Goal: Transaction & Acquisition: Download file/media

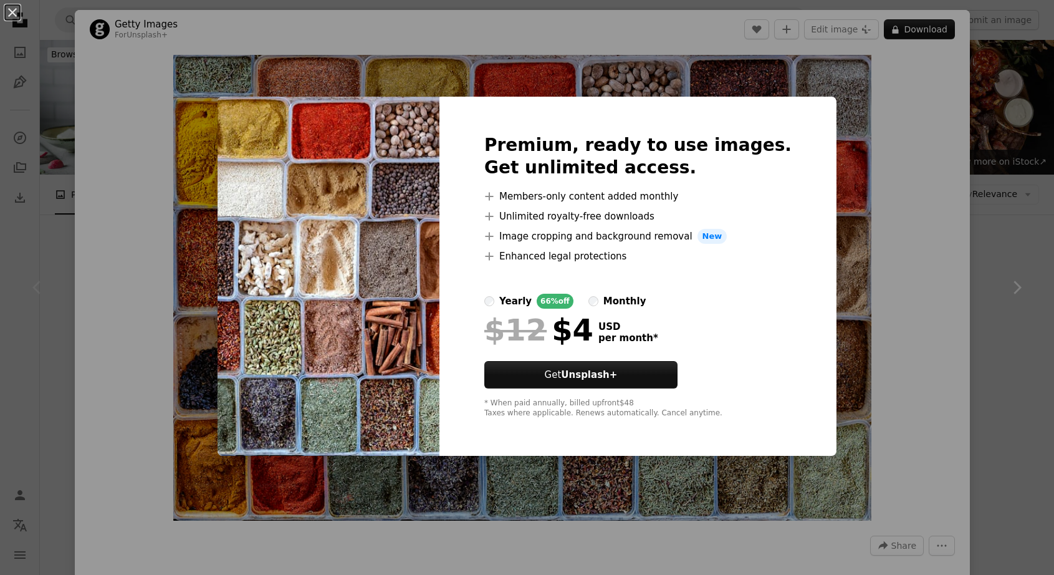
click at [943, 217] on div "An X shape Premium, ready to use images. Get unlimited access. A plus sign Memb…" at bounding box center [527, 287] width 1054 height 575
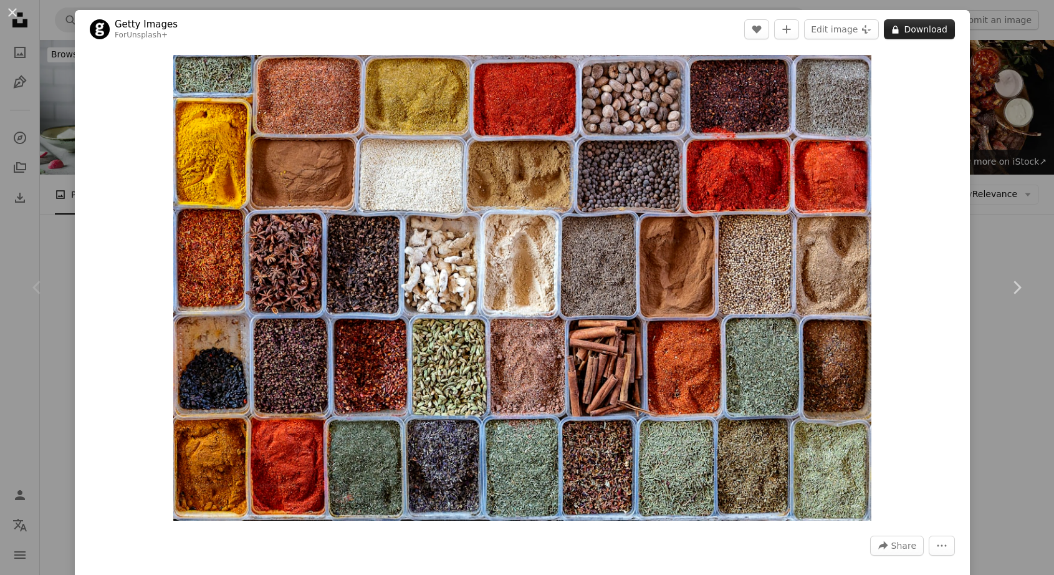
click at [901, 30] on button "A lock Download" at bounding box center [919, 29] width 71 height 20
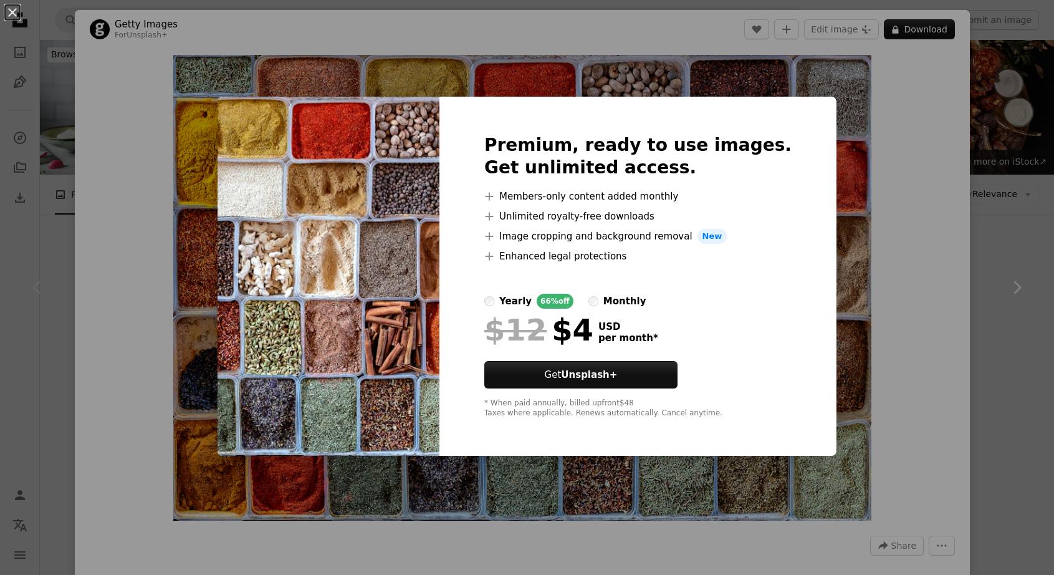
click at [909, 123] on div "An X shape Premium, ready to use images. Get unlimited access. A plus sign Memb…" at bounding box center [527, 287] width 1054 height 575
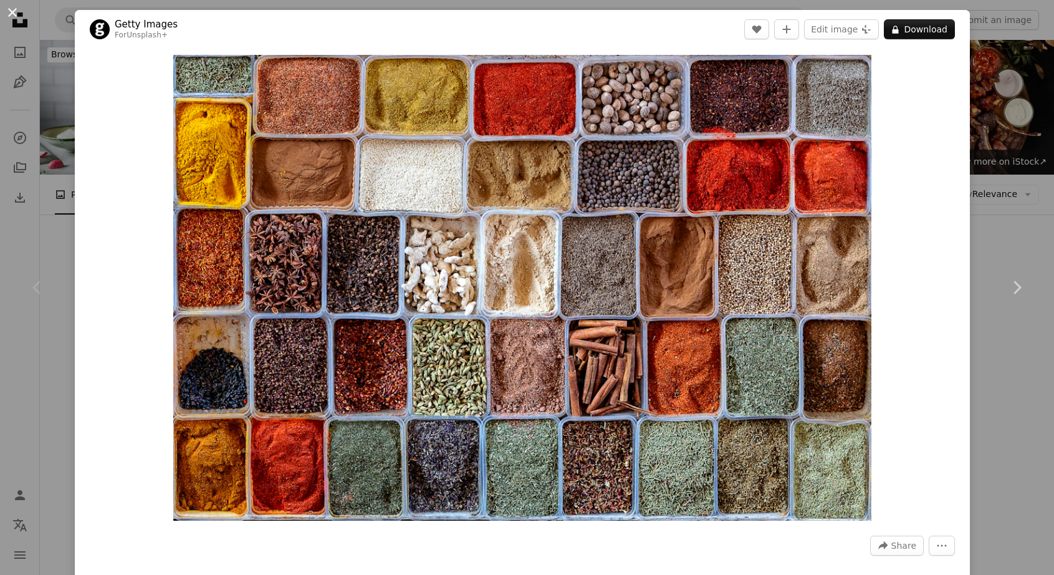
click at [18, 12] on button "An X shape" at bounding box center [12, 12] width 15 height 15
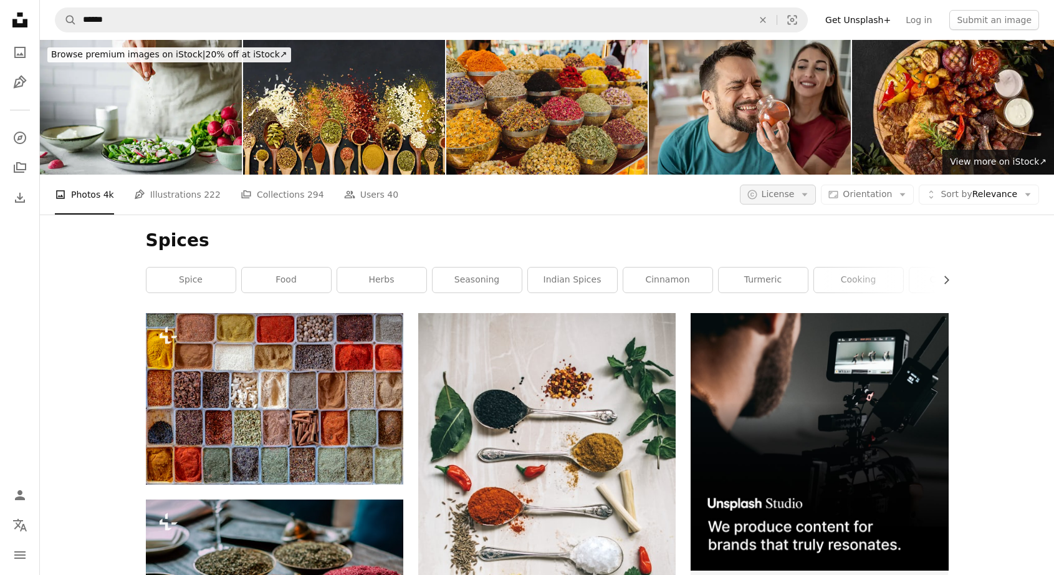
click at [805, 193] on icon "button" at bounding box center [805, 194] width 6 height 3
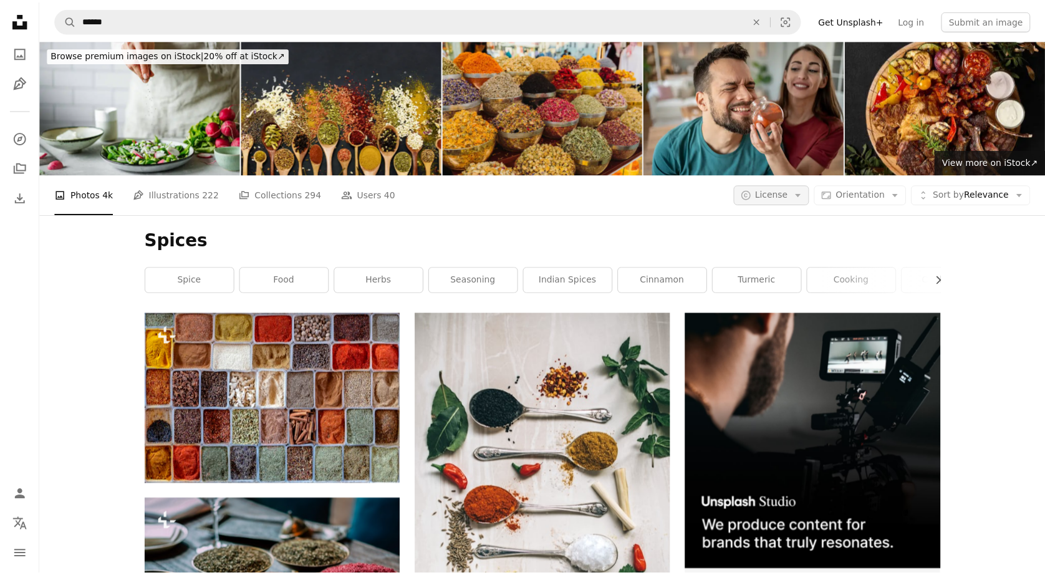
scroll to position [312, 0]
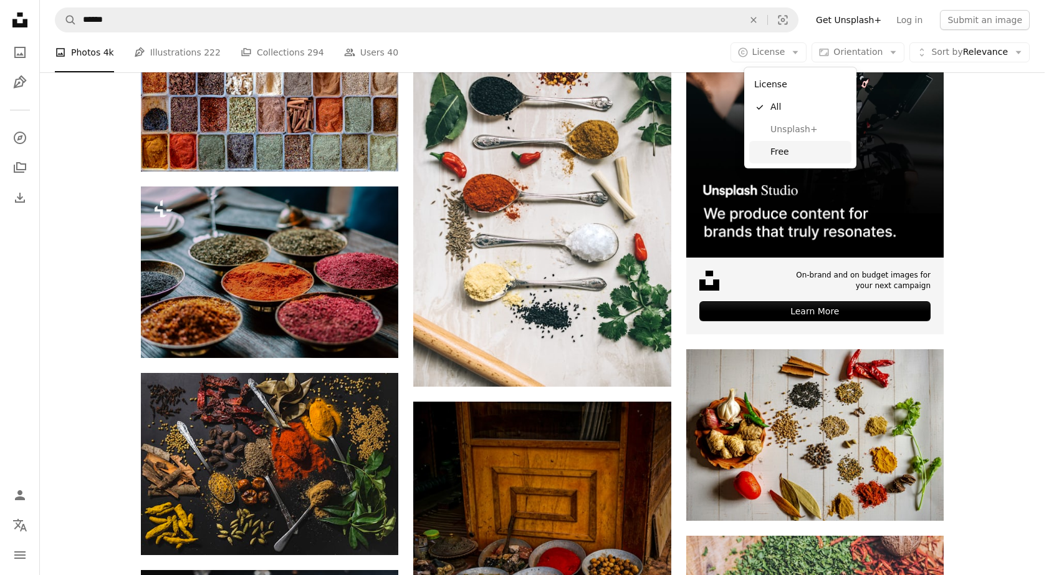
click at [781, 147] on span "Free" at bounding box center [809, 152] width 76 height 12
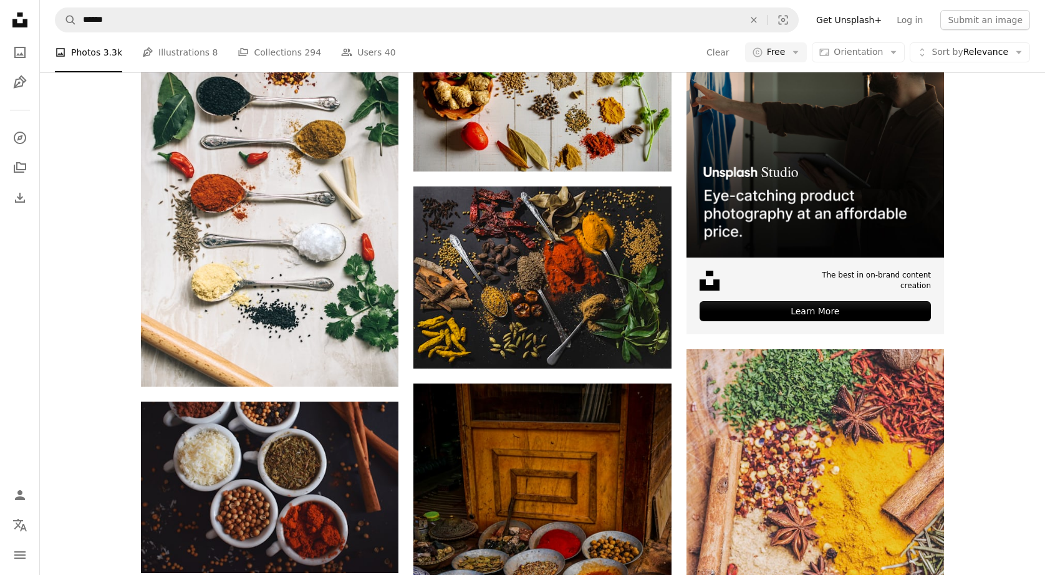
scroll to position [2431, 0]
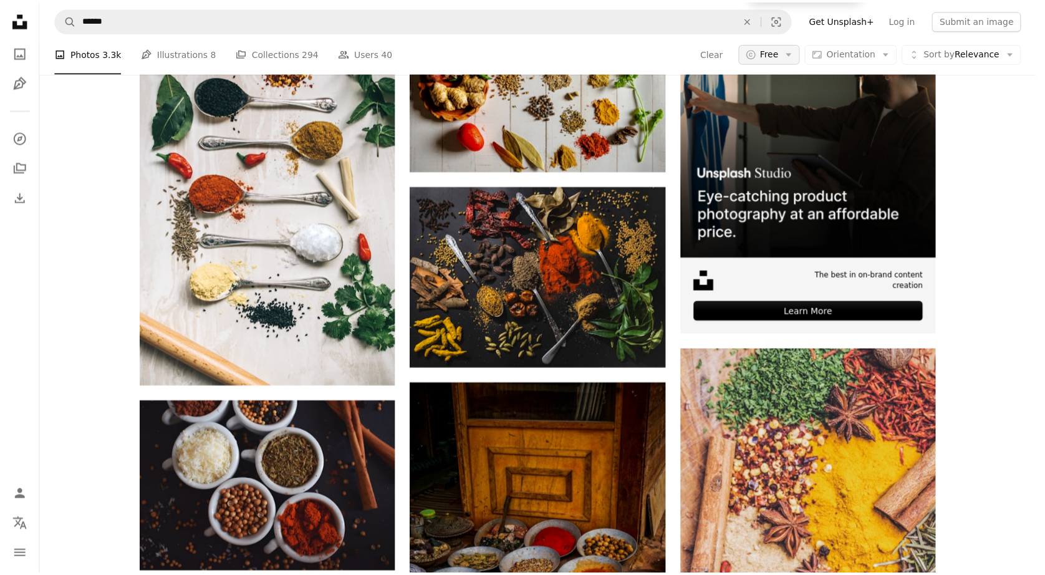
scroll to position [0, 0]
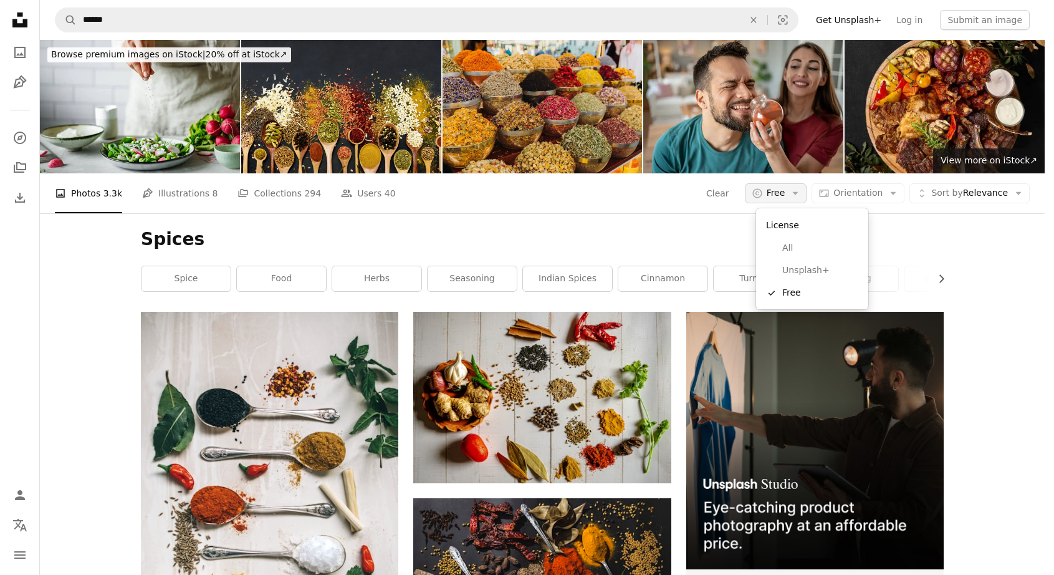
click at [801, 197] on icon "Arrow down" at bounding box center [795, 193] width 11 height 11
click at [791, 251] on span "All" at bounding box center [820, 248] width 76 height 12
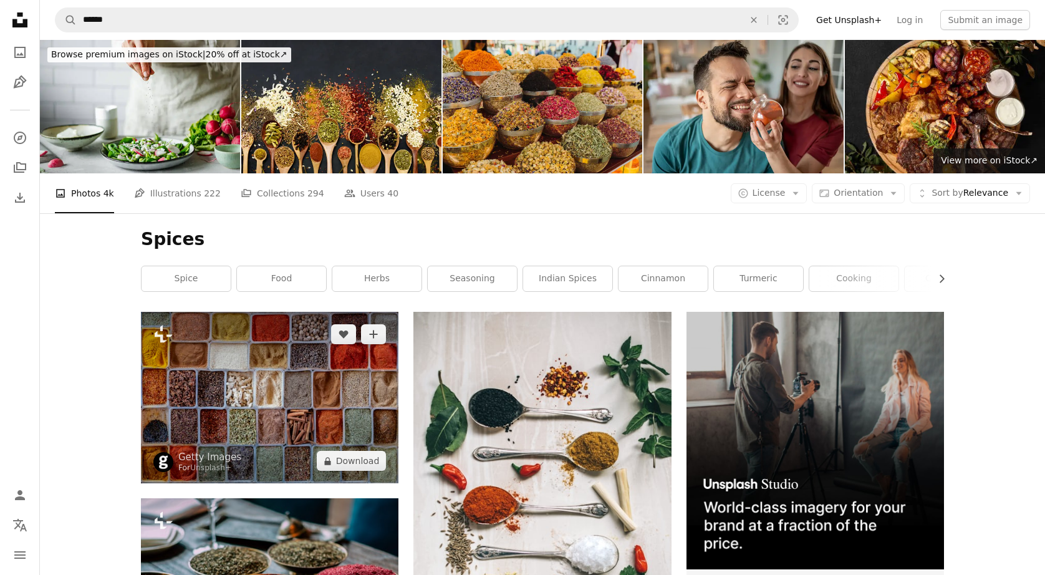
click at [270, 436] on img at bounding box center [269, 397] width 257 height 171
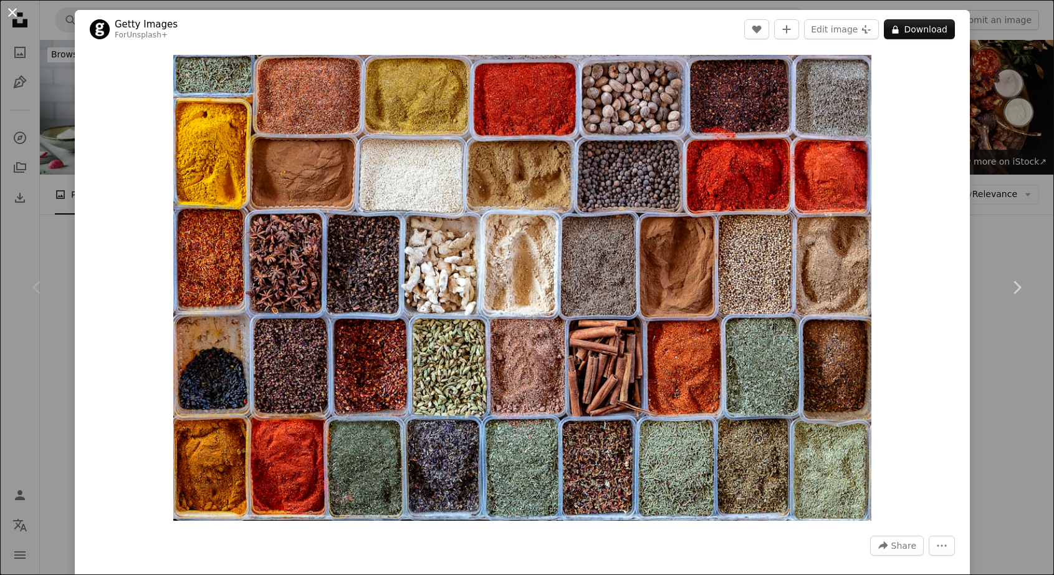
click at [16, 14] on button "An X shape" at bounding box center [12, 12] width 15 height 15
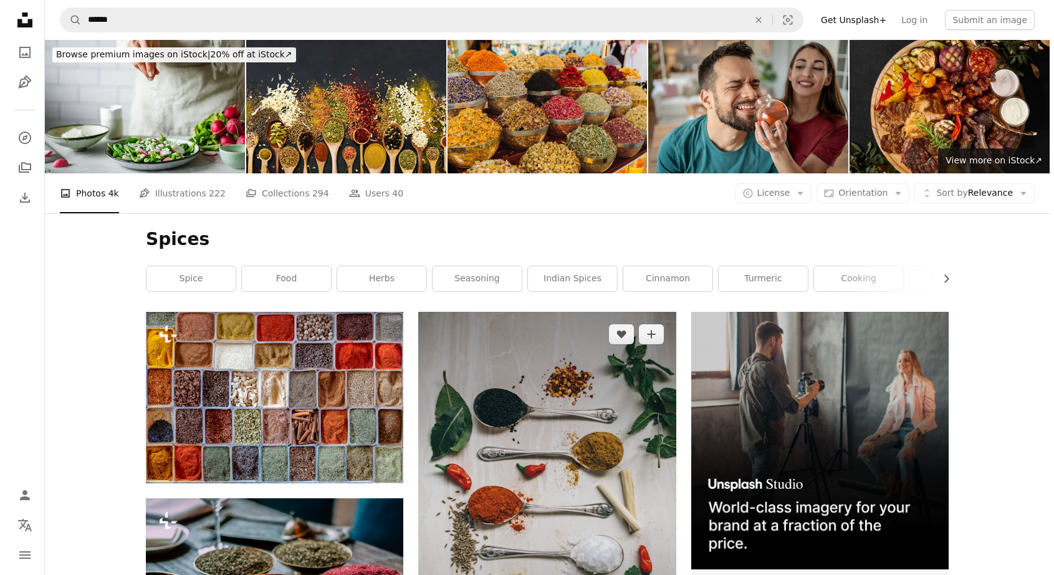
scroll to position [499, 0]
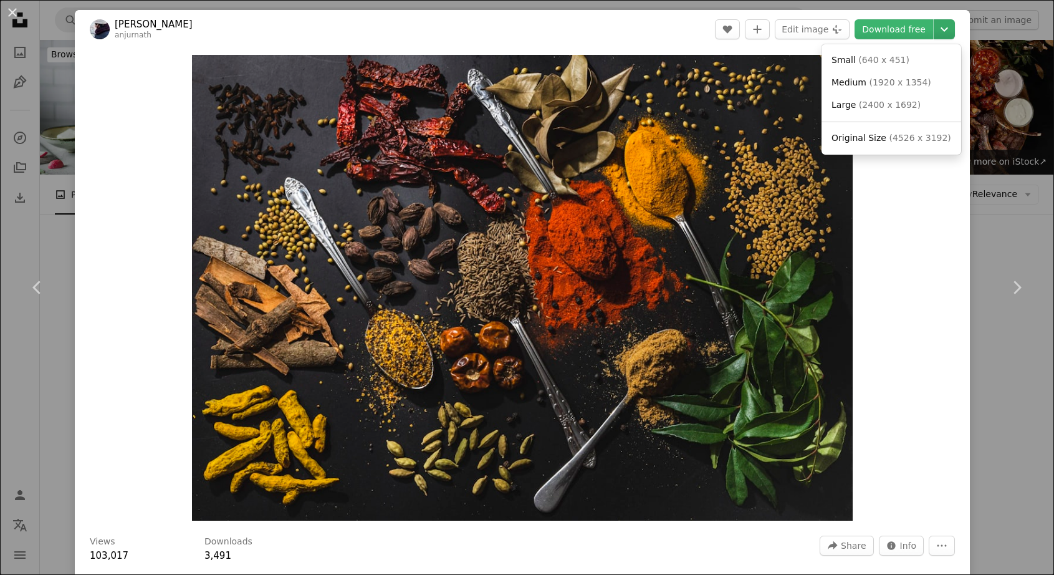
click at [935, 31] on icon "Chevron down" at bounding box center [945, 29] width 20 height 15
click at [889, 112] on link "Large ( 2400 x 1692 )" at bounding box center [892, 105] width 130 height 22
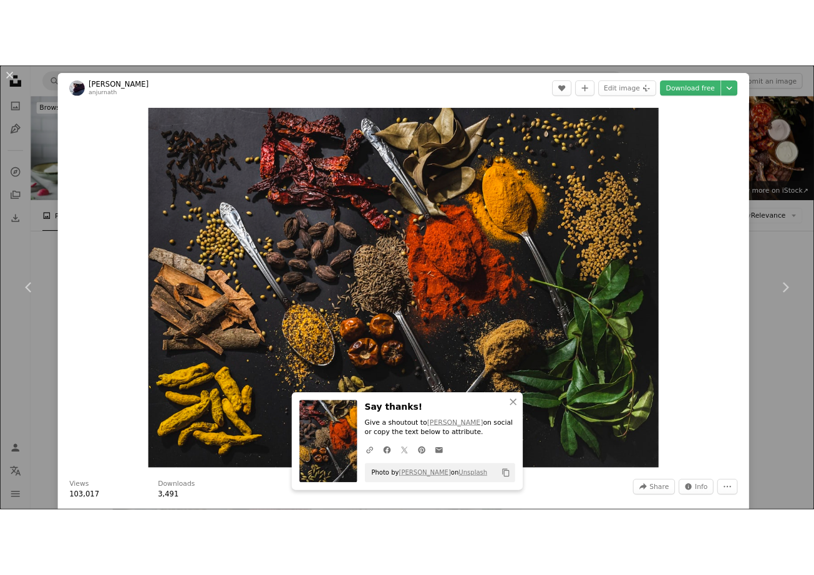
scroll to position [483, 0]
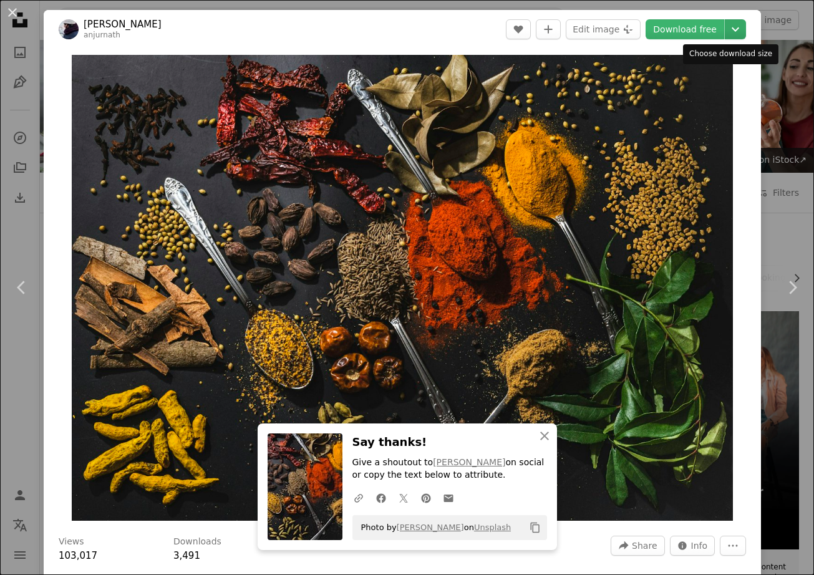
click at [730, 30] on icon "Chevron down" at bounding box center [735, 29] width 20 height 15
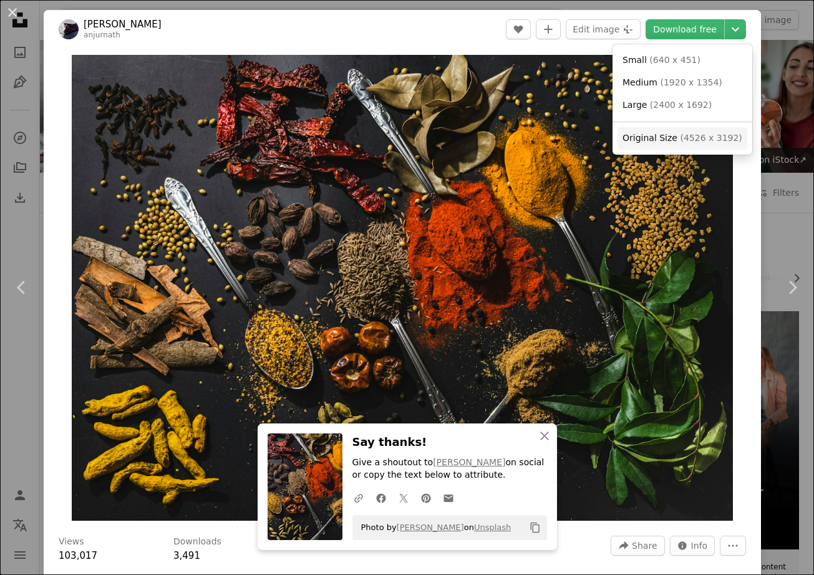
click at [700, 138] on span "( 4526 x 3192 )" at bounding box center [711, 138] width 62 height 10
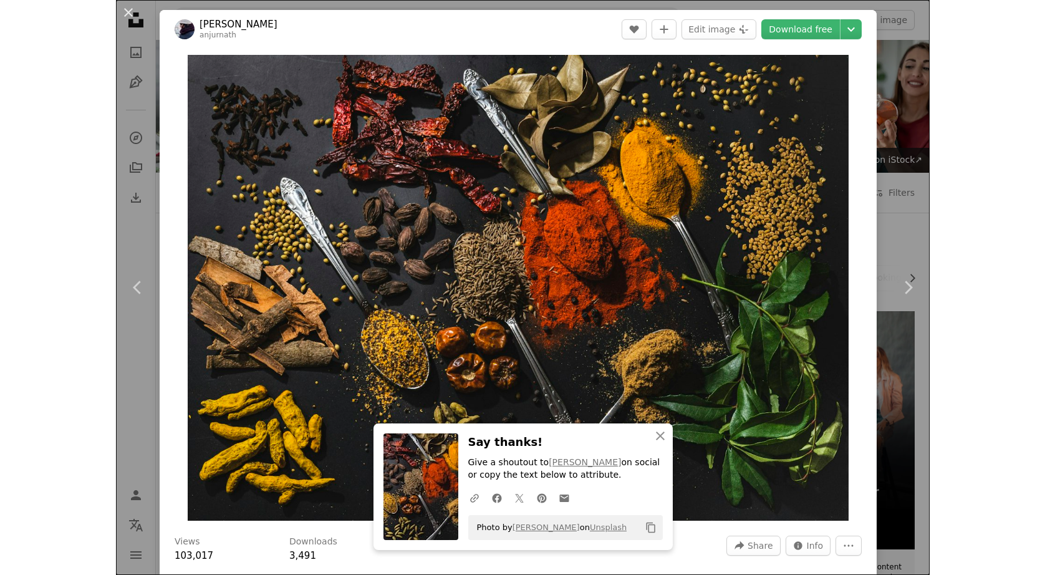
scroll to position [499, 0]
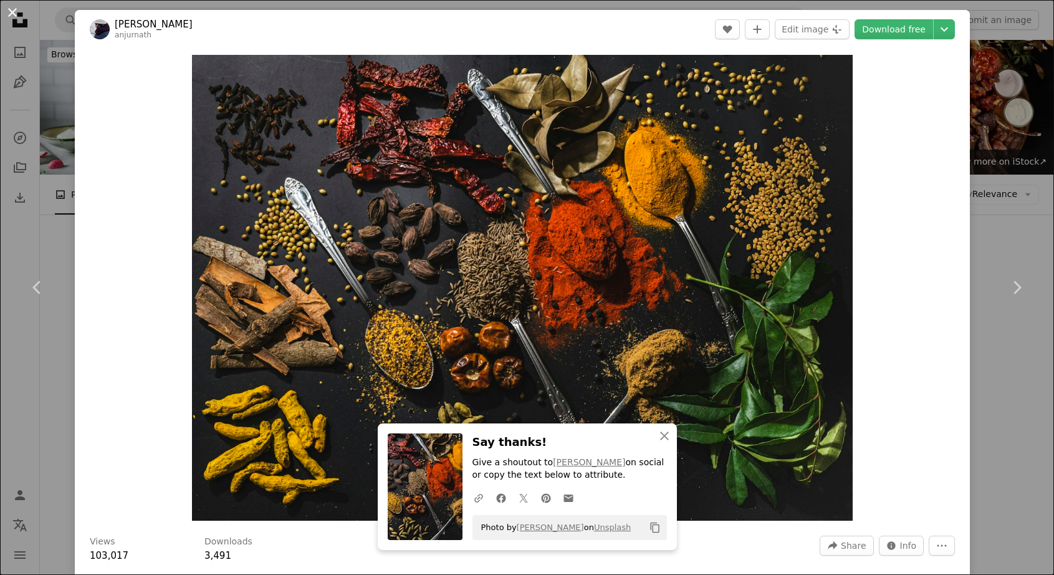
click at [14, 9] on button "An X shape" at bounding box center [12, 12] width 15 height 15
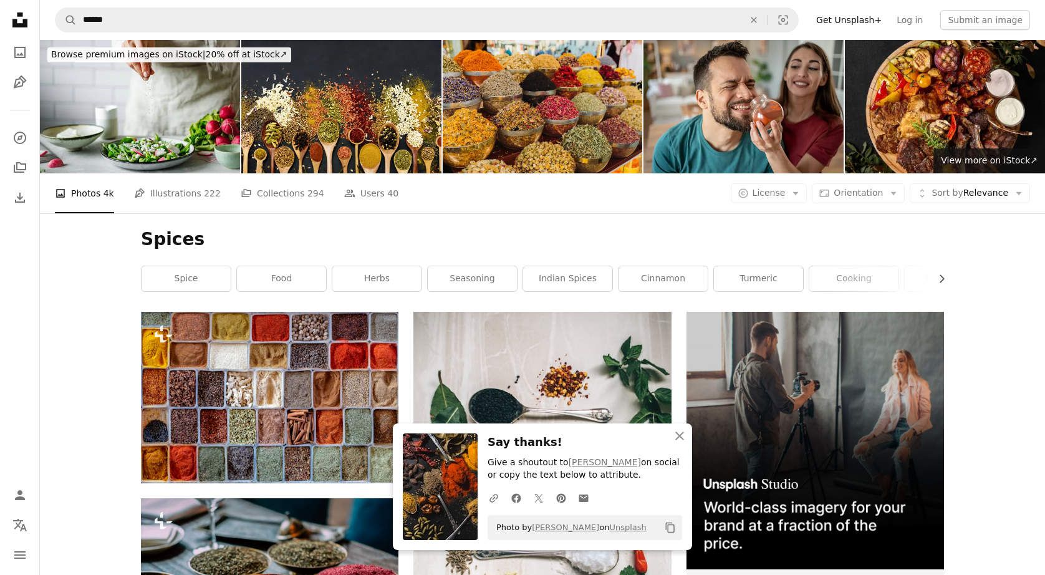
click at [680, 433] on icon "An X shape" at bounding box center [679, 435] width 15 height 15
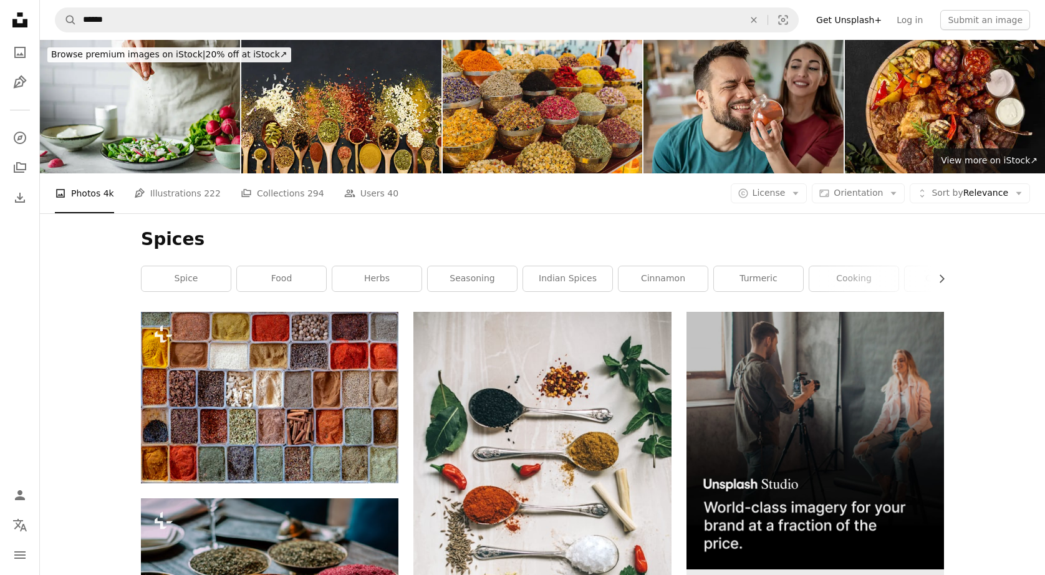
scroll to position [312, 0]
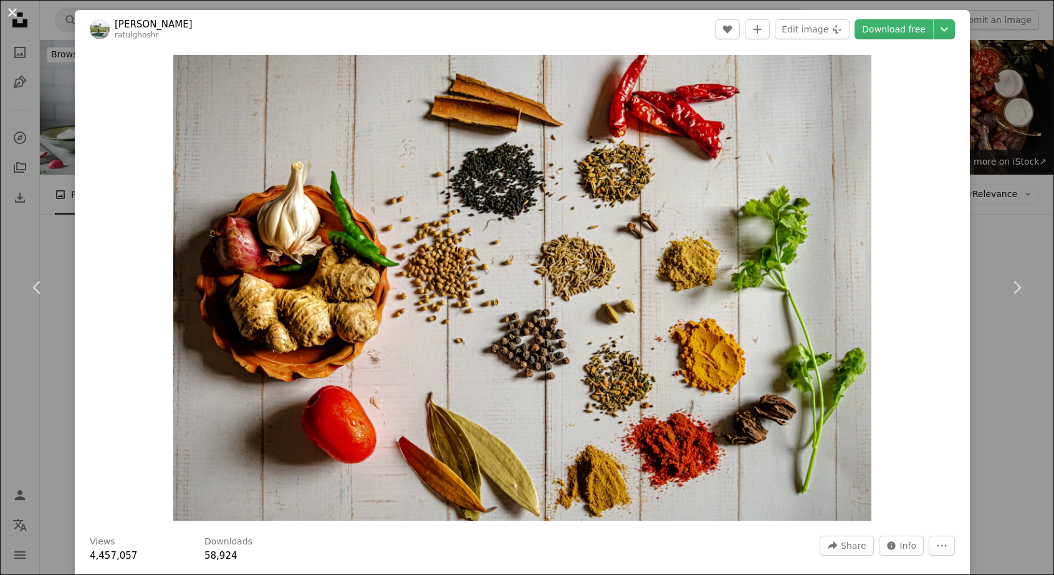
click at [16, 14] on button "An X shape" at bounding box center [12, 12] width 15 height 15
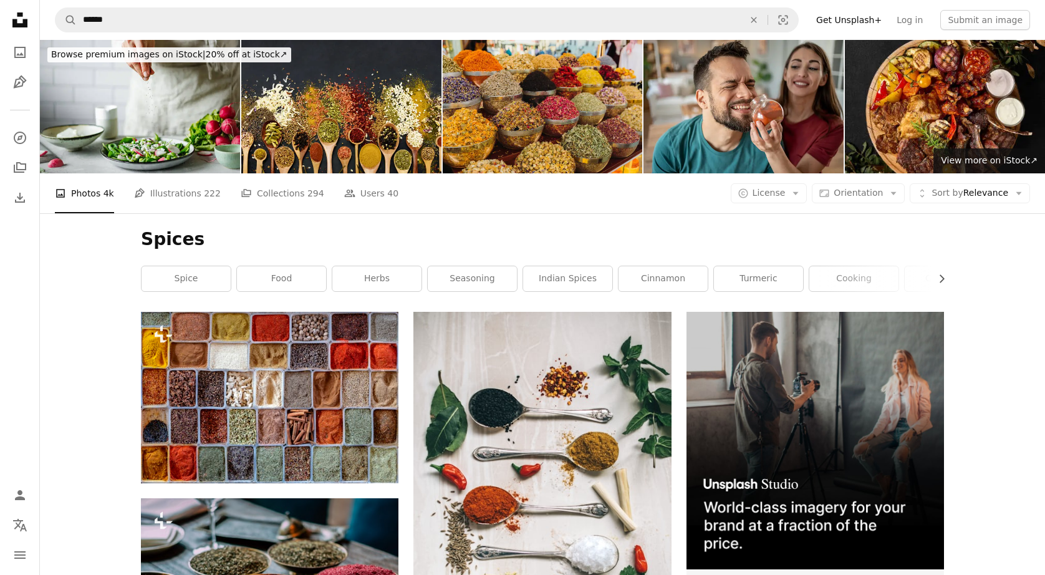
scroll to position [1995, 0]
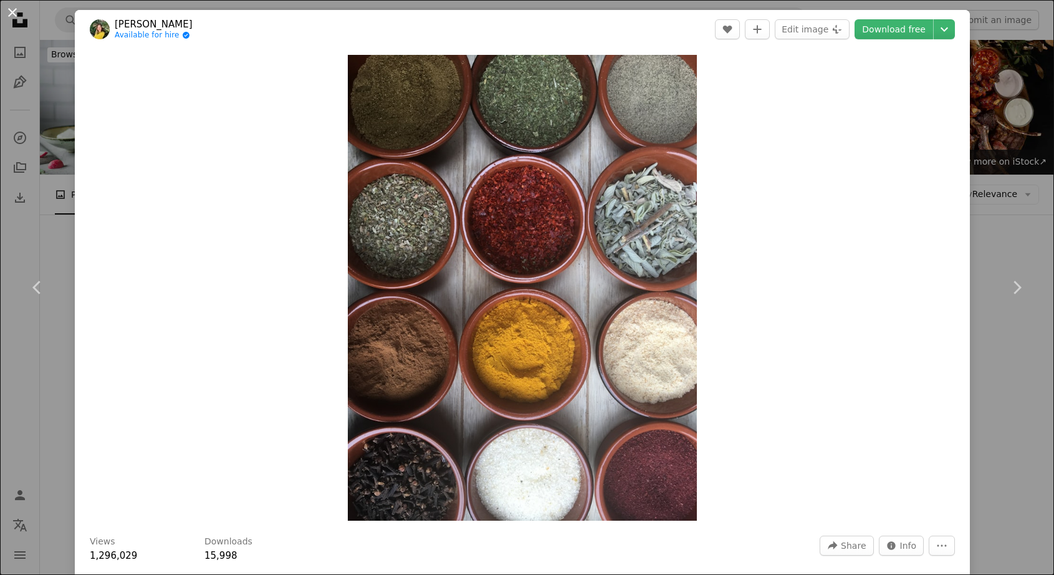
click at [12, 10] on button "An X shape" at bounding box center [12, 12] width 15 height 15
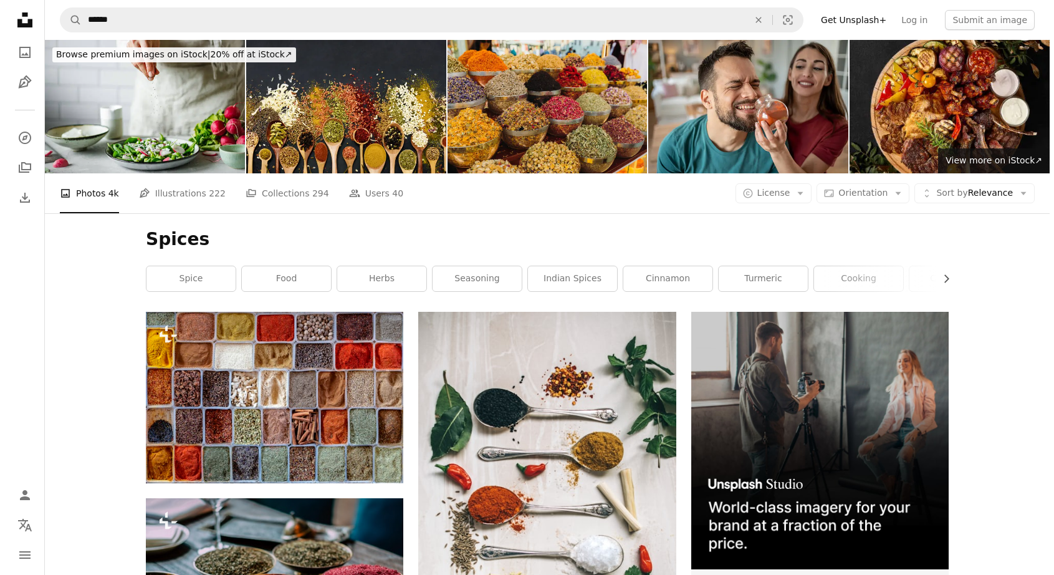
scroll to position [2494, 0]
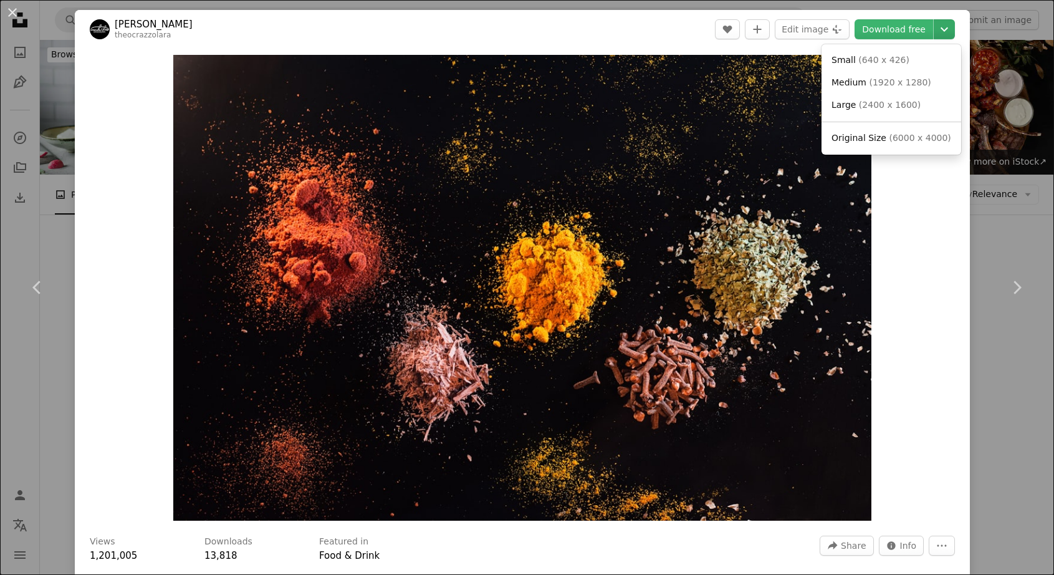
click at [938, 36] on icon "Chevron down" at bounding box center [945, 29] width 20 height 15
click at [889, 138] on span "( 6000 x 4000 )" at bounding box center [920, 138] width 62 height 10
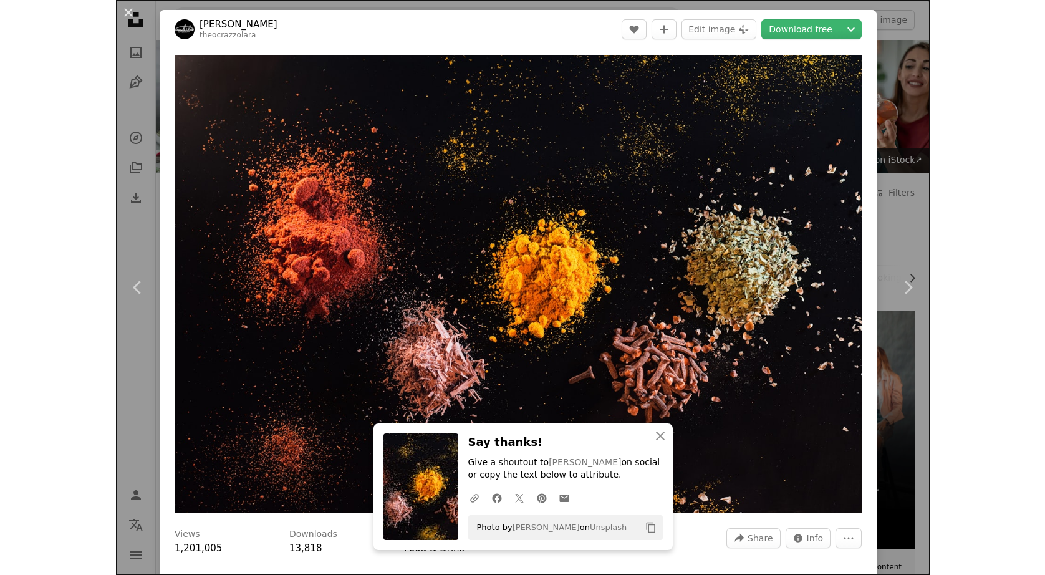
scroll to position [2494, 0]
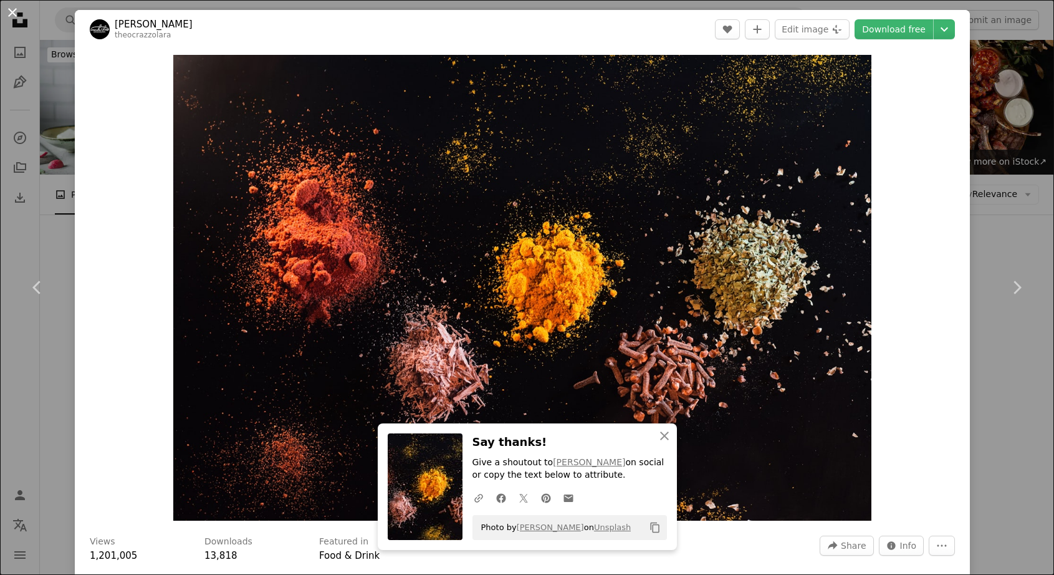
click at [18, 13] on button "An X shape" at bounding box center [12, 12] width 15 height 15
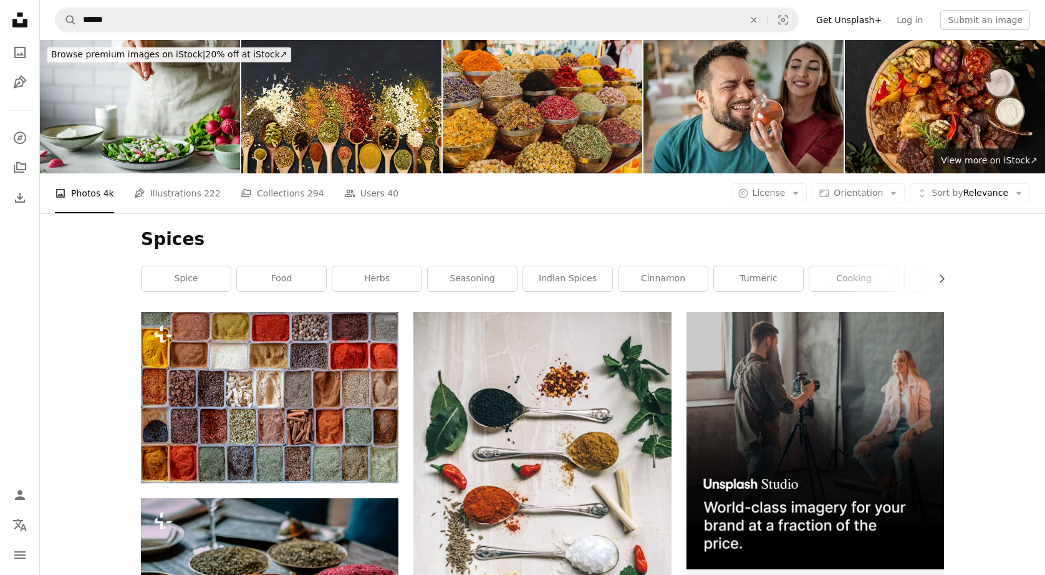
scroll to position [6297, 0]
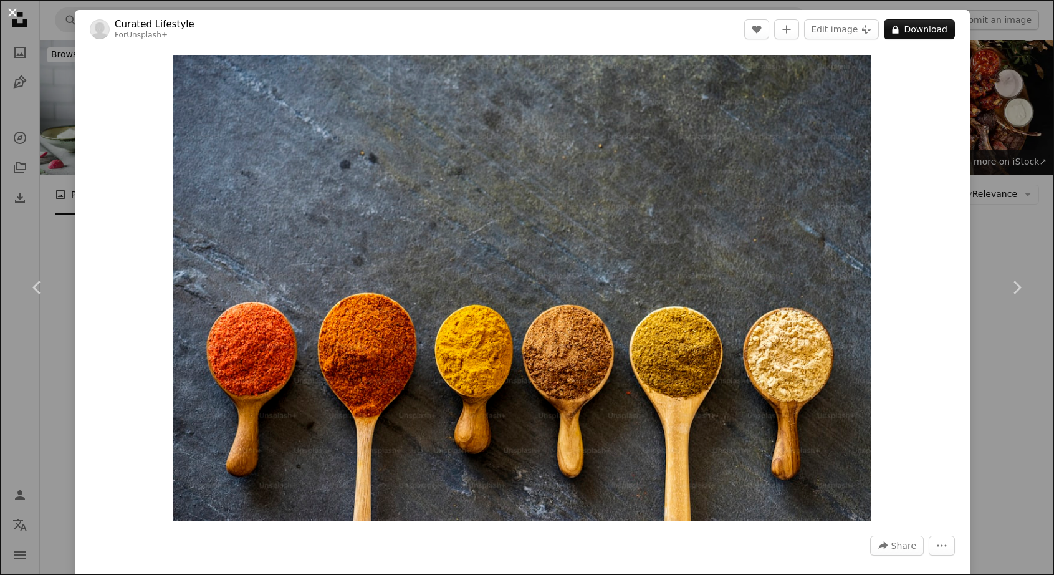
click at [11, 14] on button "An X shape" at bounding box center [12, 12] width 15 height 15
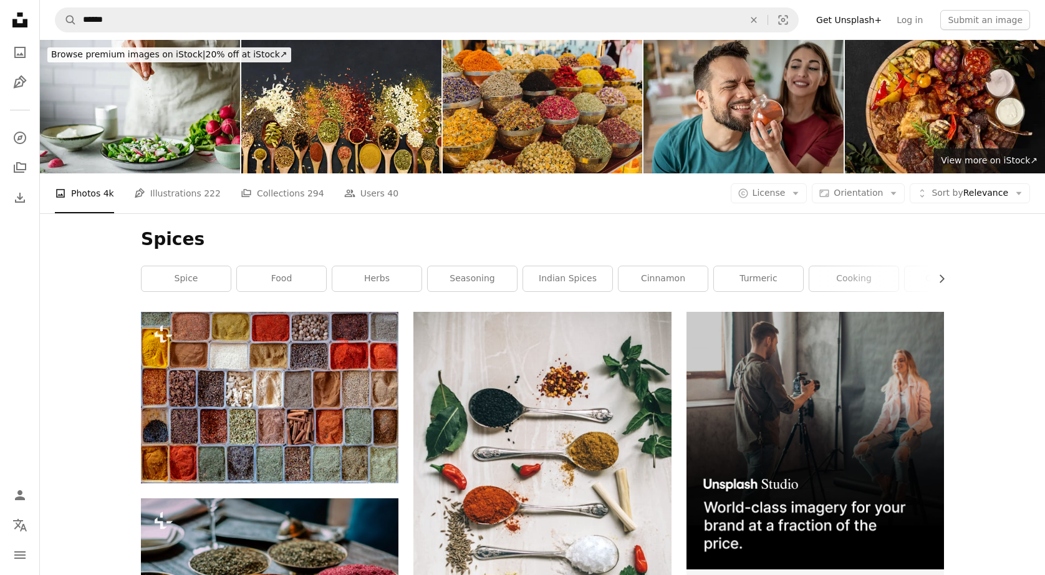
scroll to position [7481, 0]
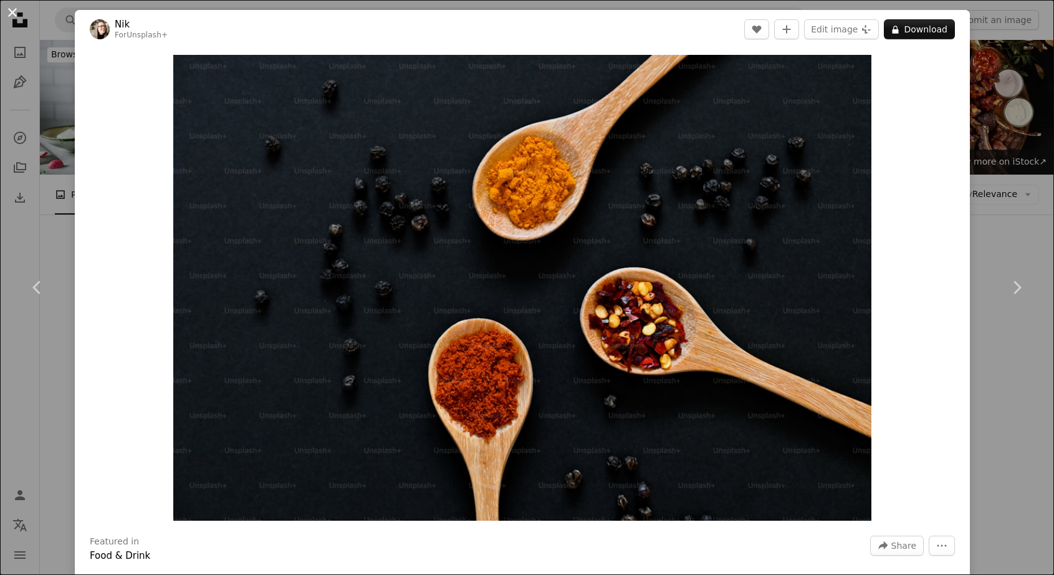
click at [9, 11] on button "An X shape" at bounding box center [12, 12] width 15 height 15
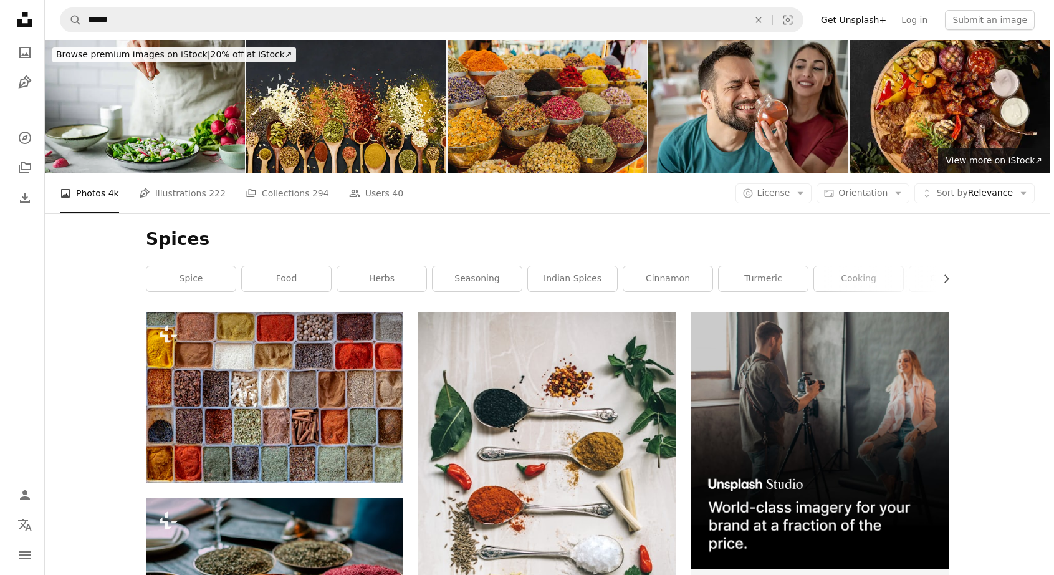
scroll to position [10162, 0]
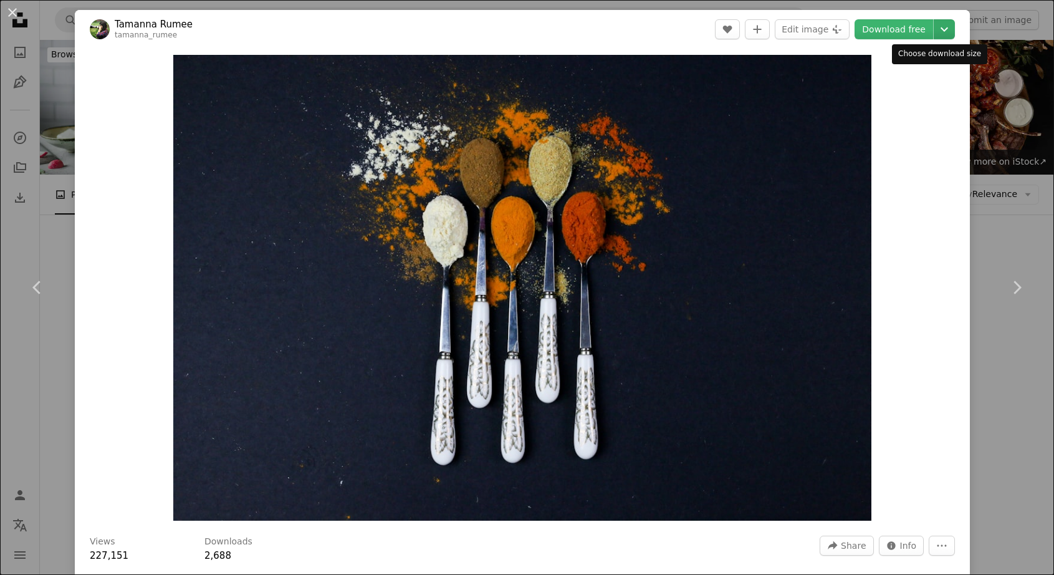
click at [938, 32] on icon "Chevron down" at bounding box center [945, 29] width 20 height 15
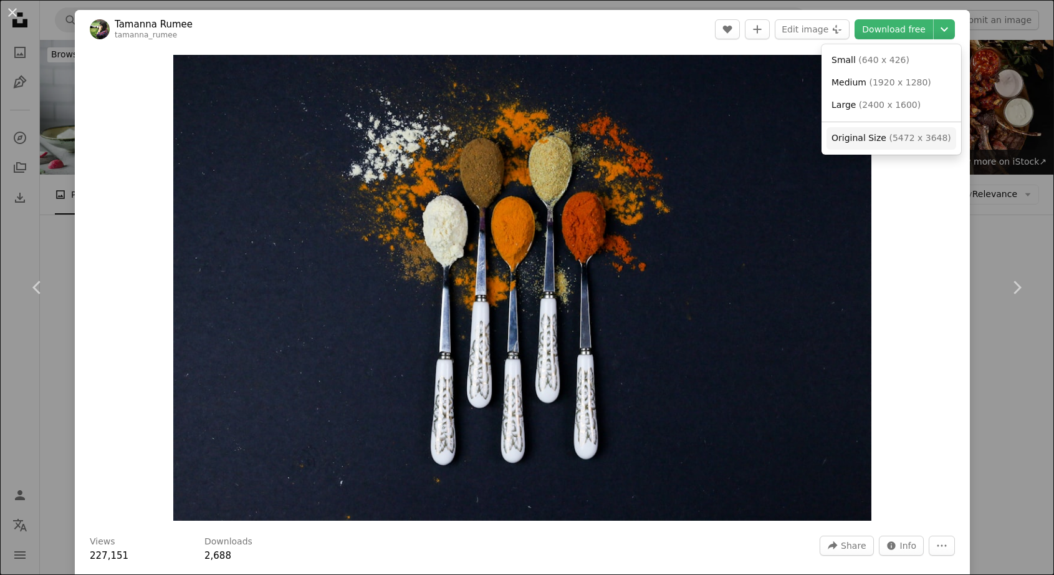
click at [890, 137] on span "( 5472 x 3648 )" at bounding box center [920, 138] width 62 height 10
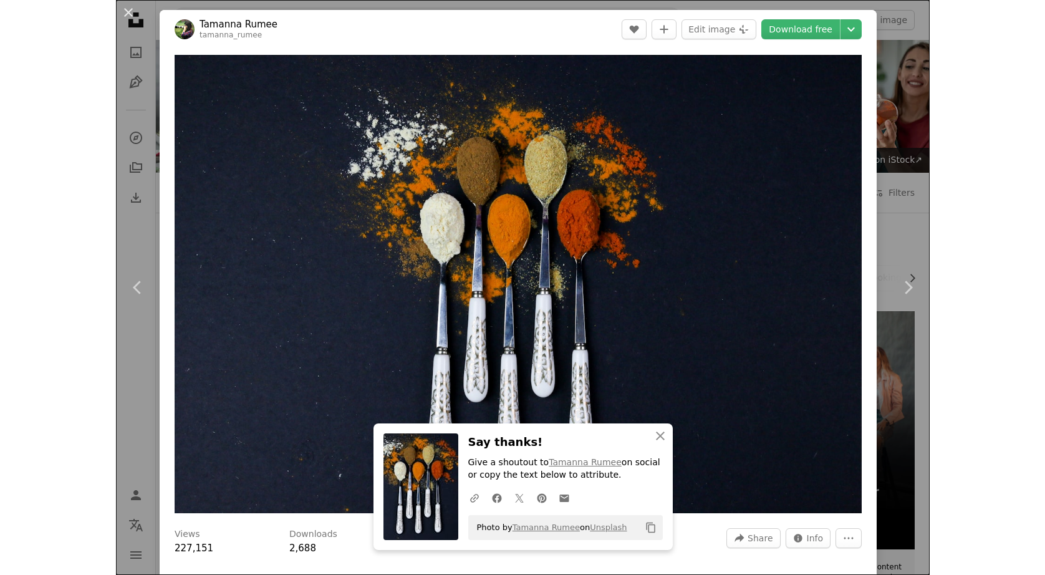
scroll to position [10162, 0]
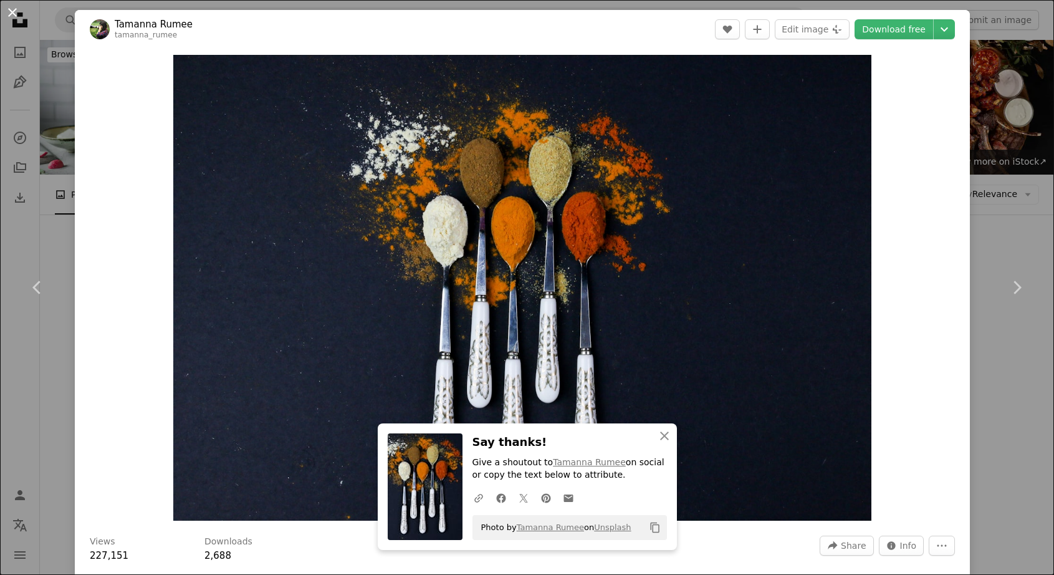
click at [12, 7] on button "An X shape" at bounding box center [12, 12] width 15 height 15
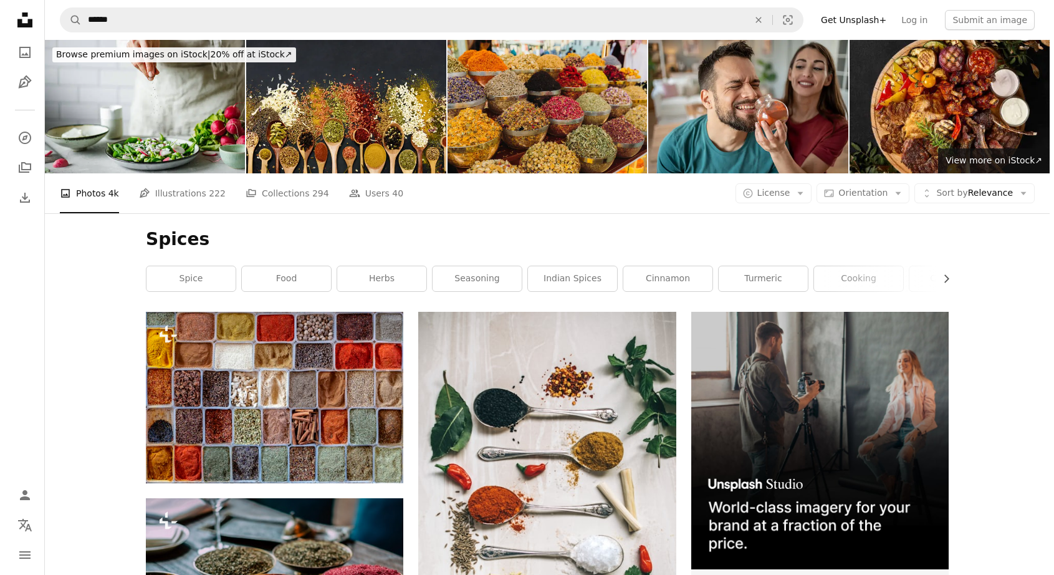
scroll to position [11534, 0]
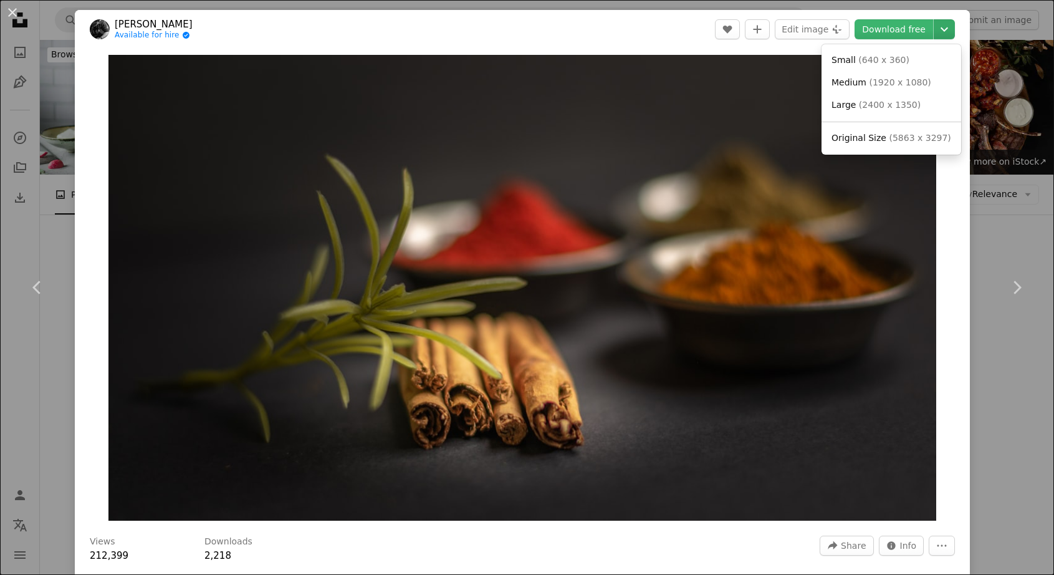
click at [941, 31] on icon "Choose download size" at bounding box center [944, 29] width 7 height 4
click at [875, 137] on span "Original Size" at bounding box center [859, 138] width 55 height 10
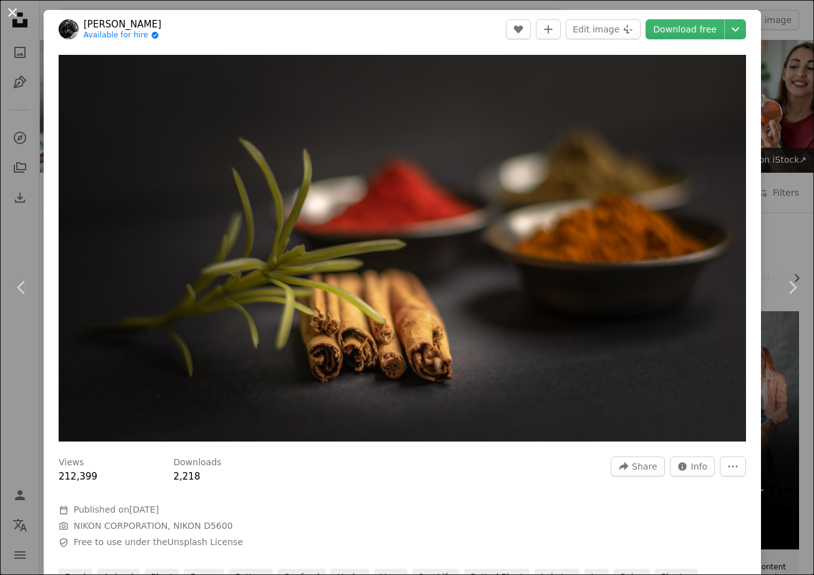
click at [18, 14] on button "An X shape" at bounding box center [12, 12] width 15 height 15
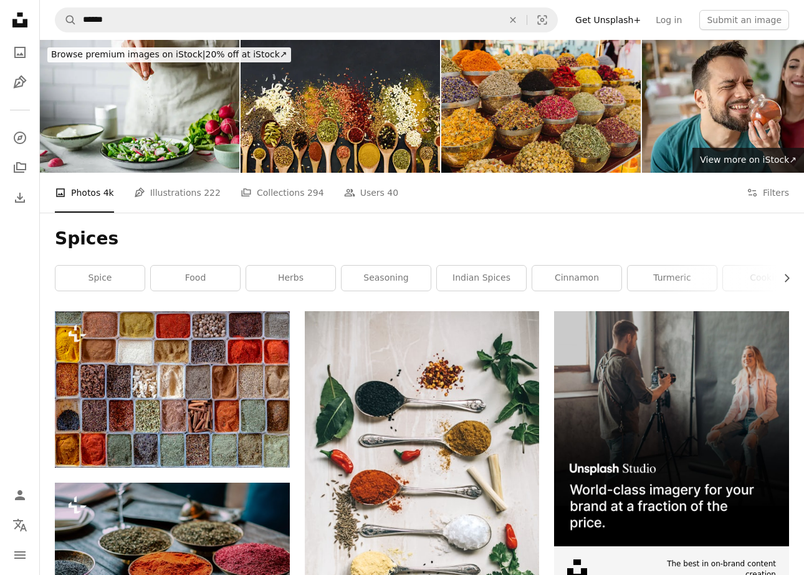
scroll to position [14651, 0]
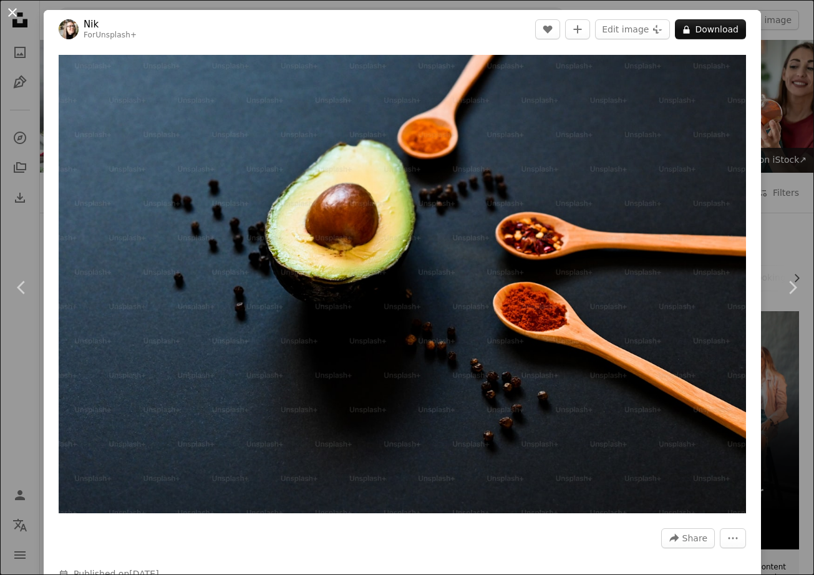
click at [11, 14] on button "An X shape" at bounding box center [12, 12] width 15 height 15
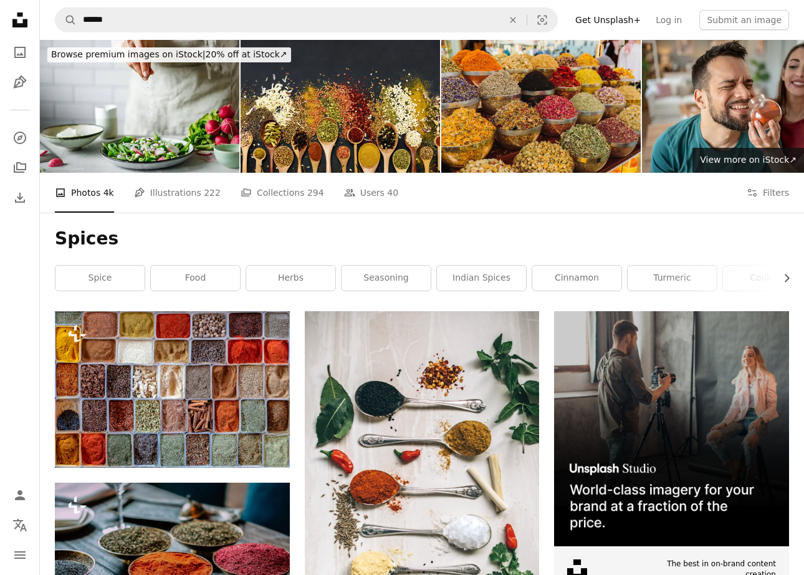
scroll to position [16022, 0]
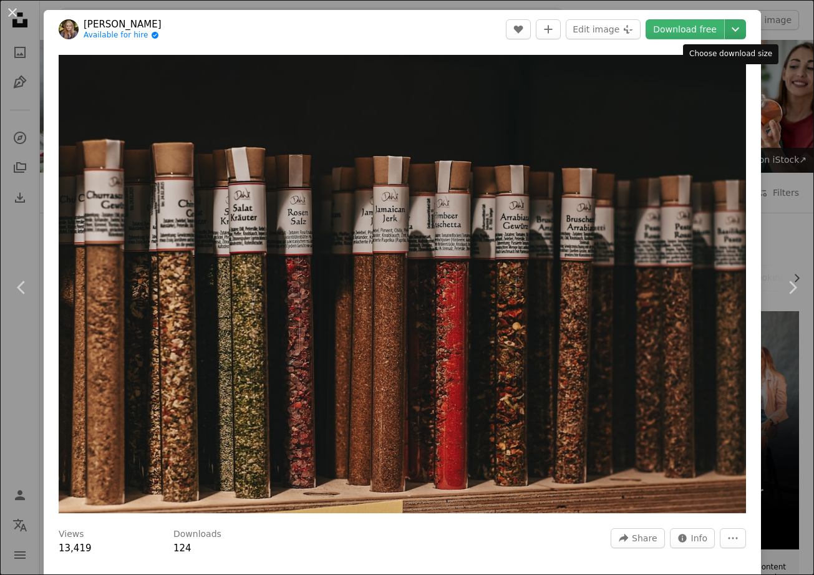
click at [731, 28] on icon "Choose download size" at bounding box center [734, 29] width 7 height 4
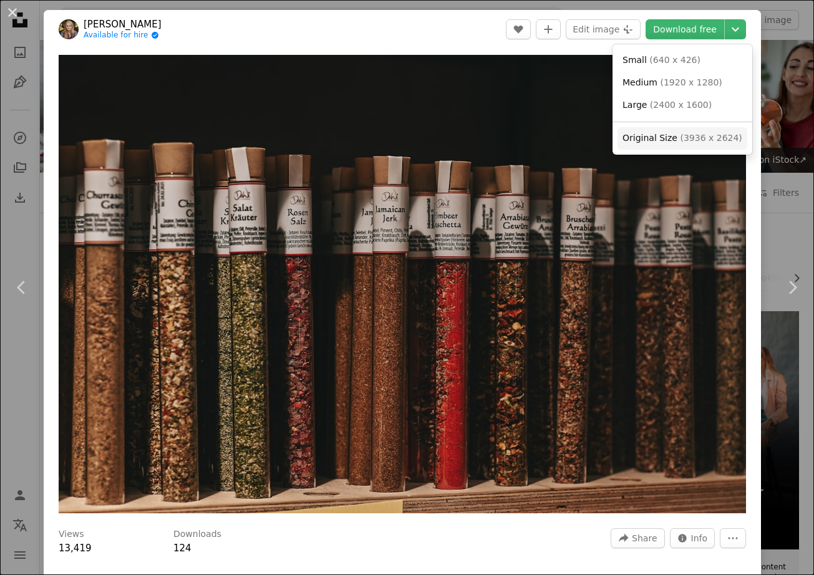
click at [648, 142] on span "Original Size" at bounding box center [649, 138] width 55 height 10
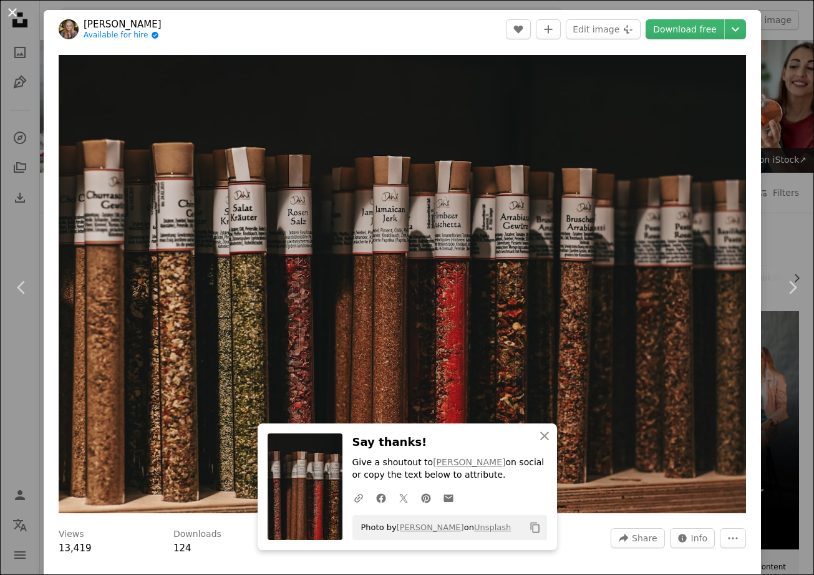
click at [10, 13] on button "An X shape" at bounding box center [12, 12] width 15 height 15
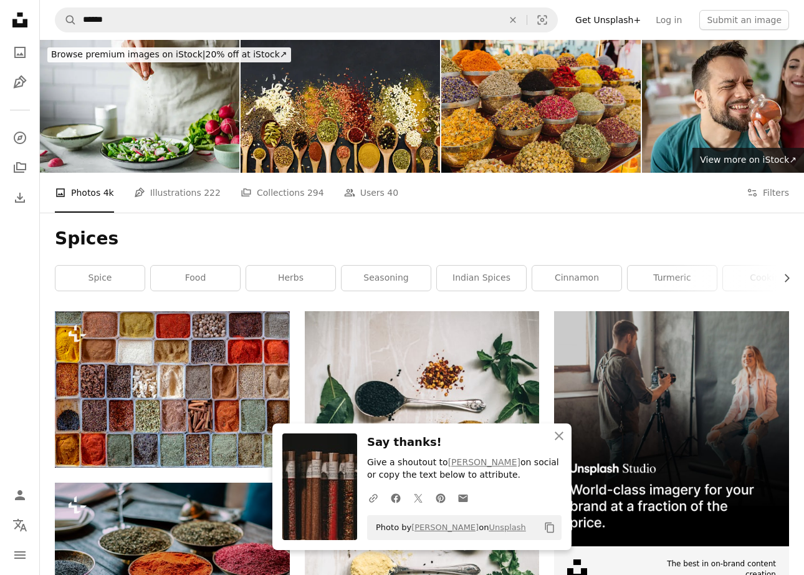
scroll to position [16147, 0]
click at [553, 435] on icon "An X shape" at bounding box center [559, 435] width 15 height 15
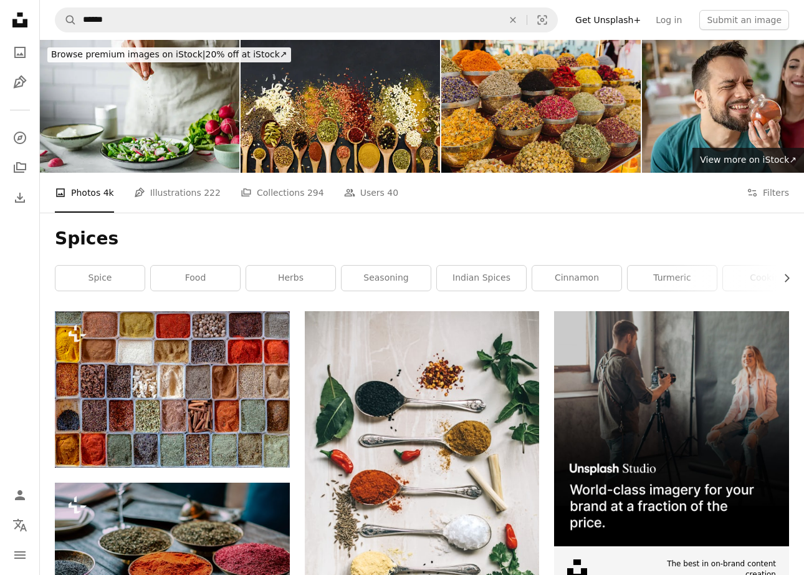
scroll to position [16771, 0]
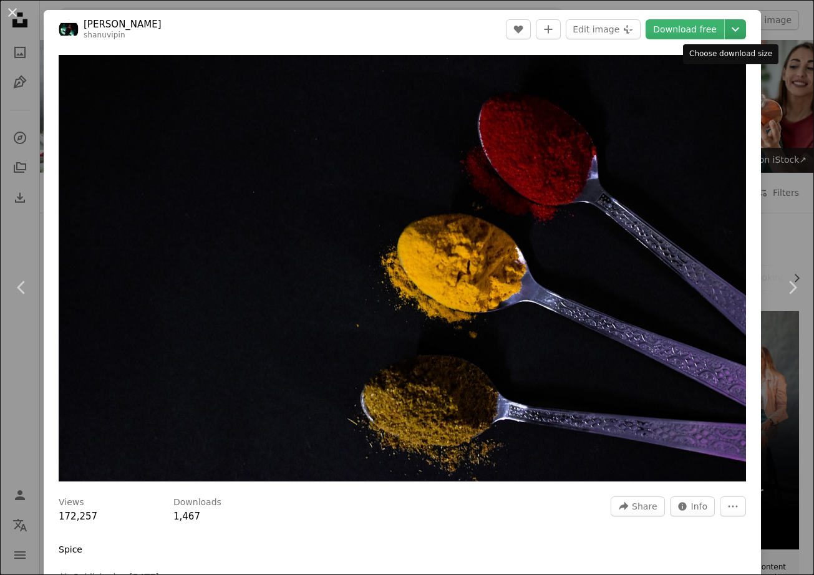
click at [725, 28] on icon "Chevron down" at bounding box center [735, 29] width 20 height 15
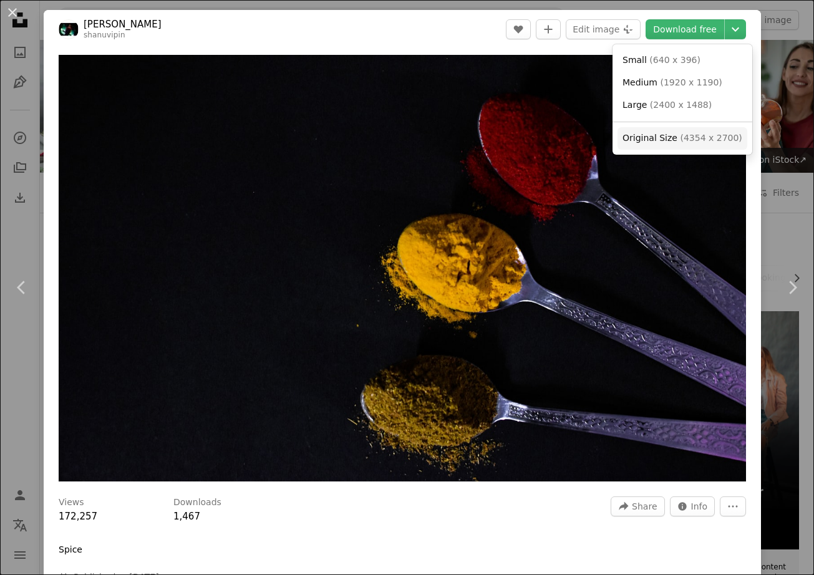
click at [645, 141] on span "Original Size" at bounding box center [649, 138] width 55 height 10
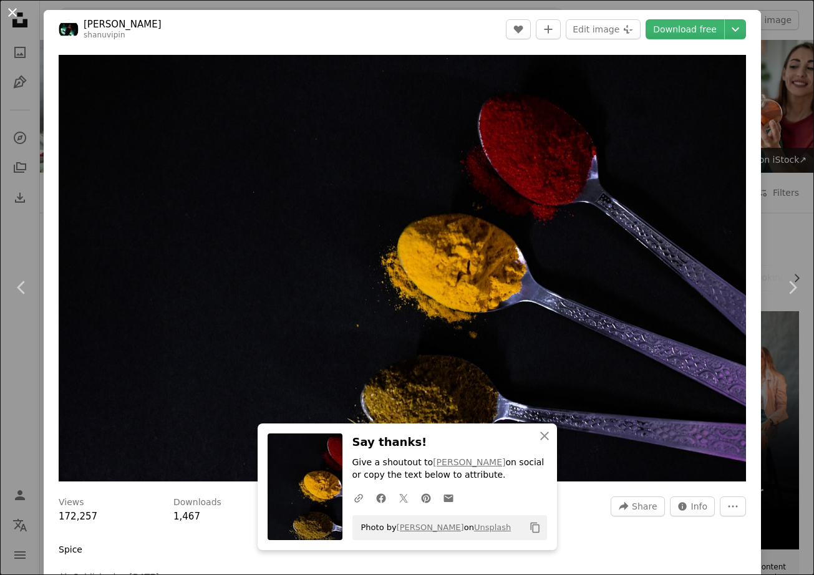
click at [10, 10] on button "An X shape" at bounding box center [12, 12] width 15 height 15
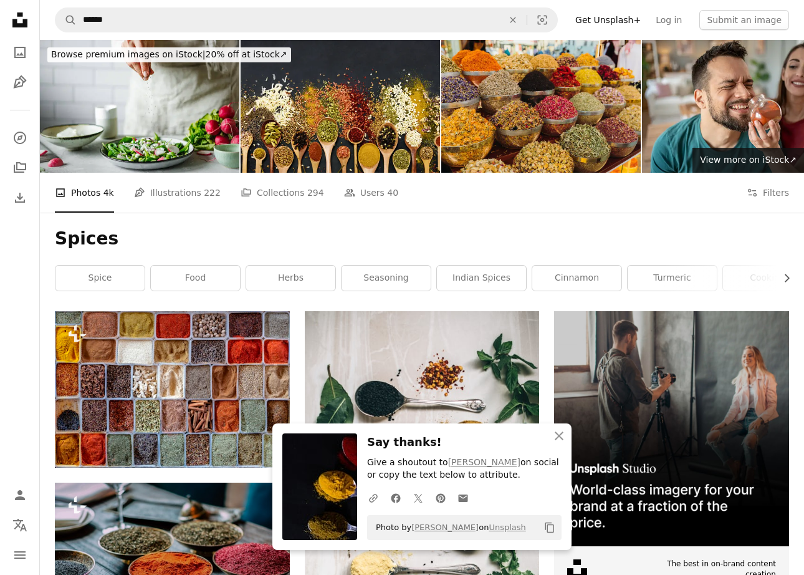
scroll to position [17643, 0]
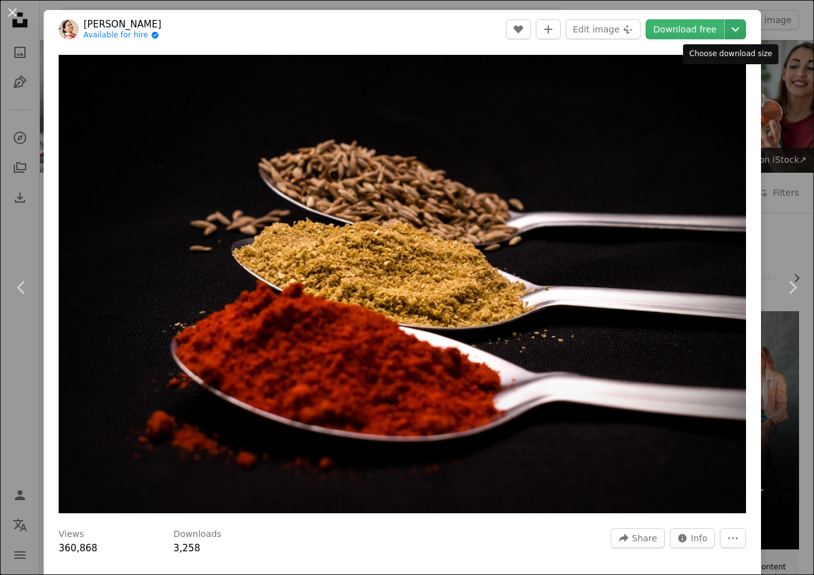
click at [728, 27] on icon "Chevron down" at bounding box center [735, 29] width 20 height 15
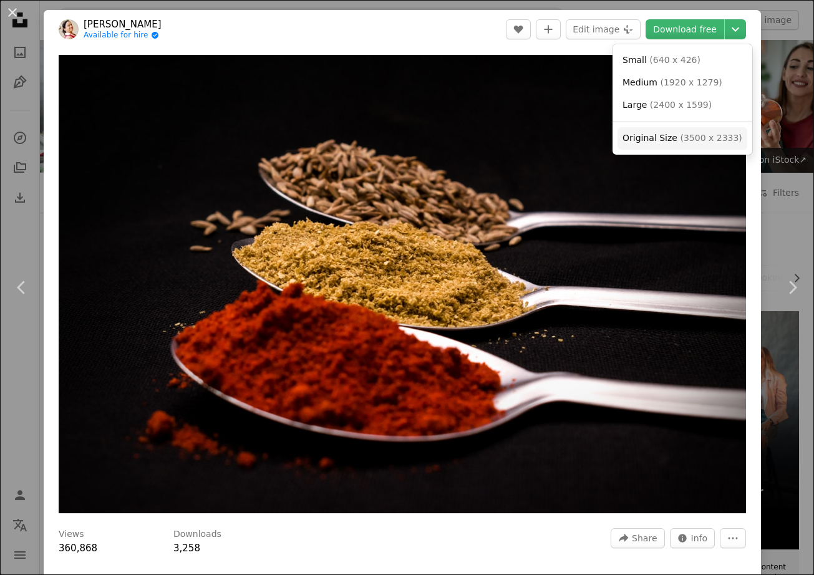
click at [680, 135] on span "( 3500 x 2333 )" at bounding box center [711, 138] width 62 height 10
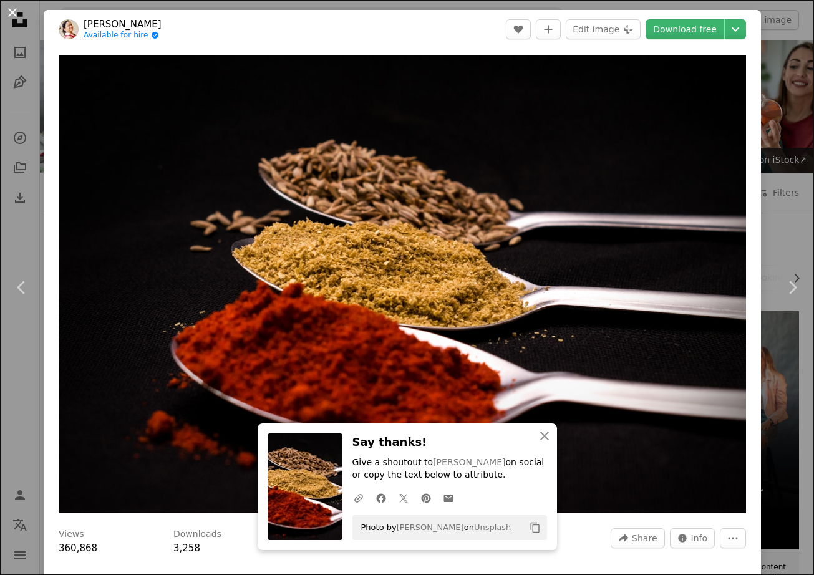
click at [12, 12] on button "An X shape" at bounding box center [12, 12] width 15 height 15
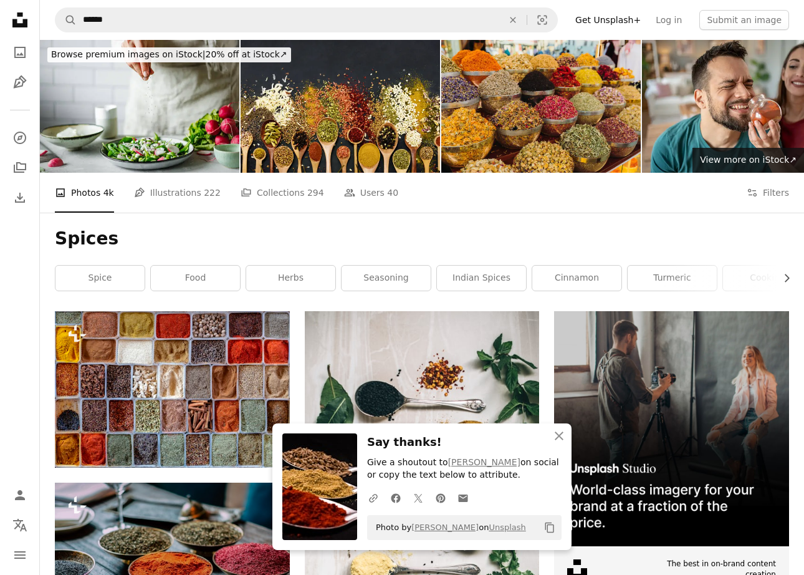
scroll to position [17706, 0]
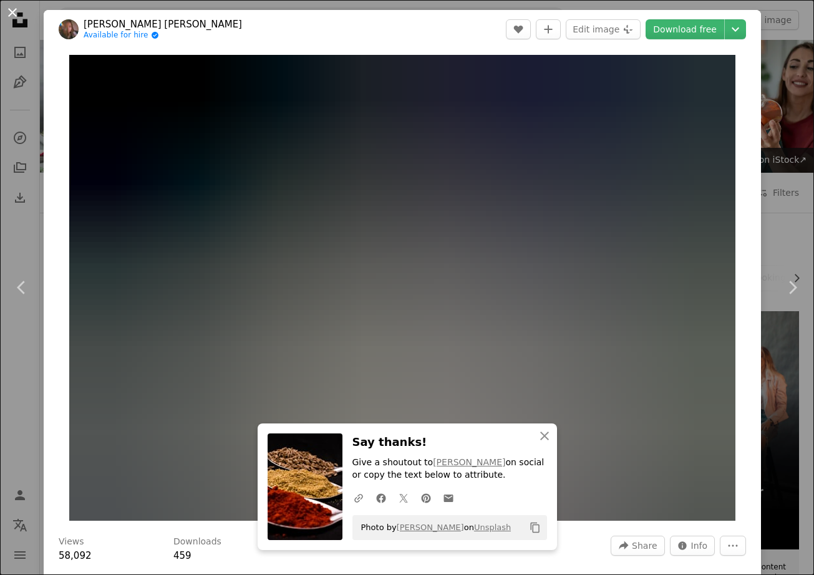
click at [11, 9] on button "An X shape" at bounding box center [12, 12] width 15 height 15
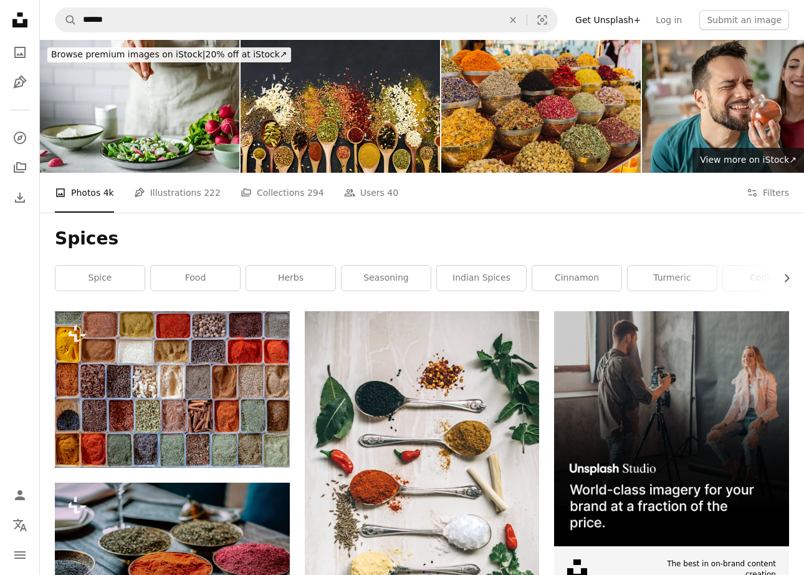
scroll to position [36725, 0]
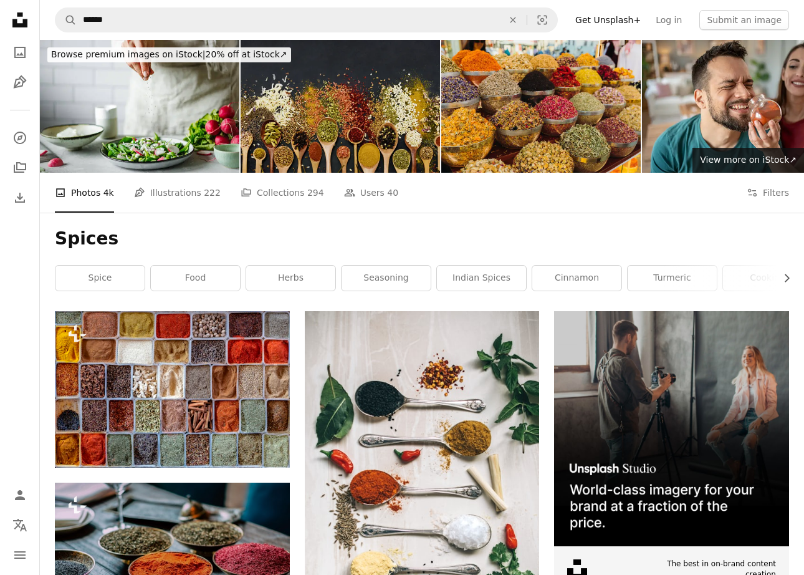
click at [344, 94] on img at bounding box center [341, 106] width 200 height 133
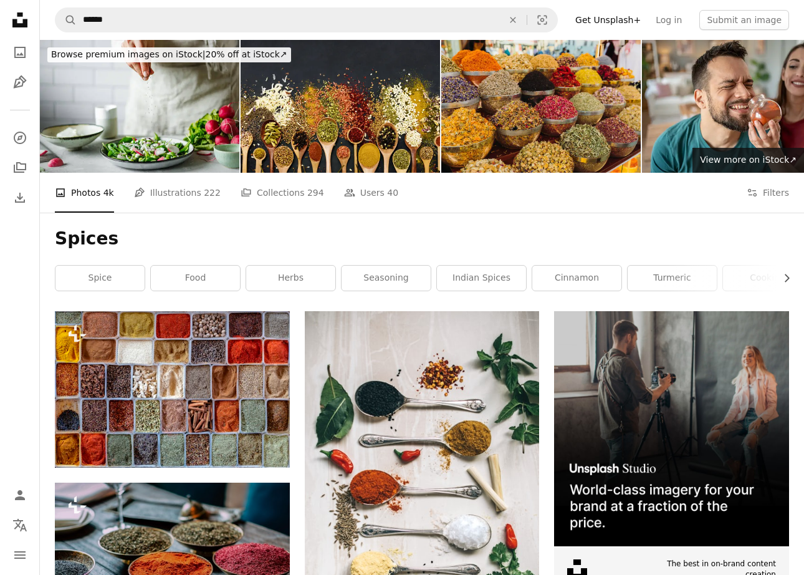
scroll to position [1247, 0]
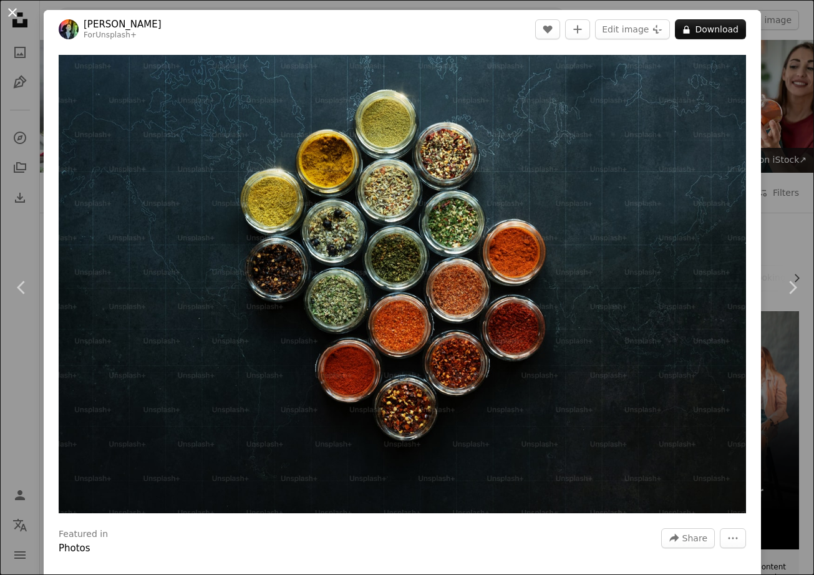
click at [10, 9] on button "An X shape" at bounding box center [12, 12] width 15 height 15
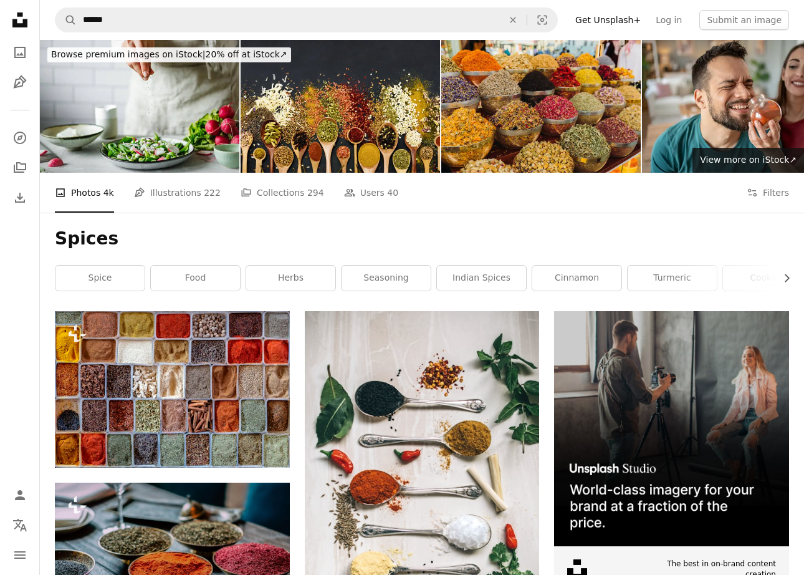
scroll to position [3055, 0]
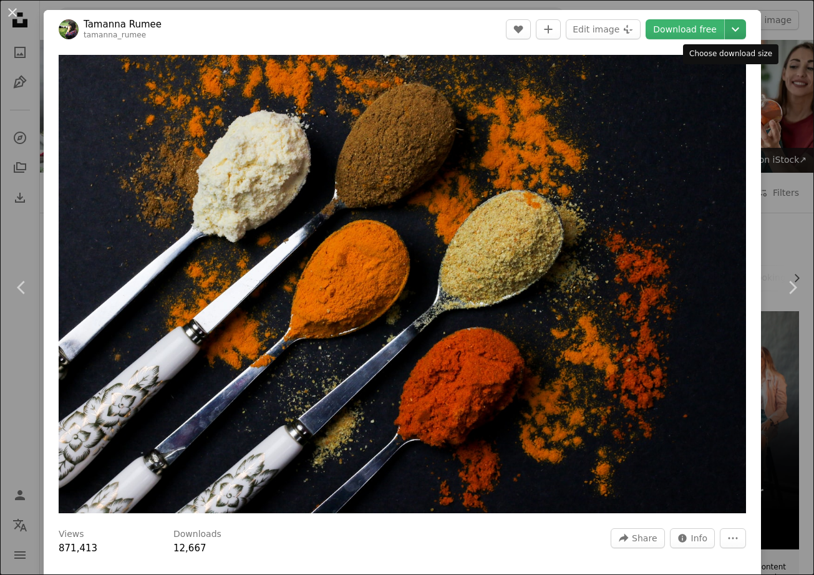
click at [733, 29] on icon "Chevron down" at bounding box center [735, 29] width 20 height 15
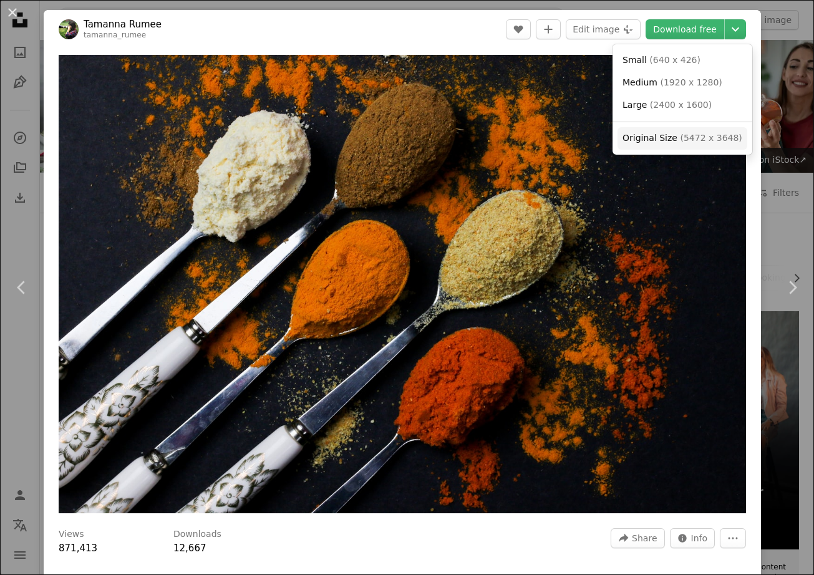
click at [655, 144] on span "Original Size ( 5472 x 3648 )" at bounding box center [682, 138] width 120 height 12
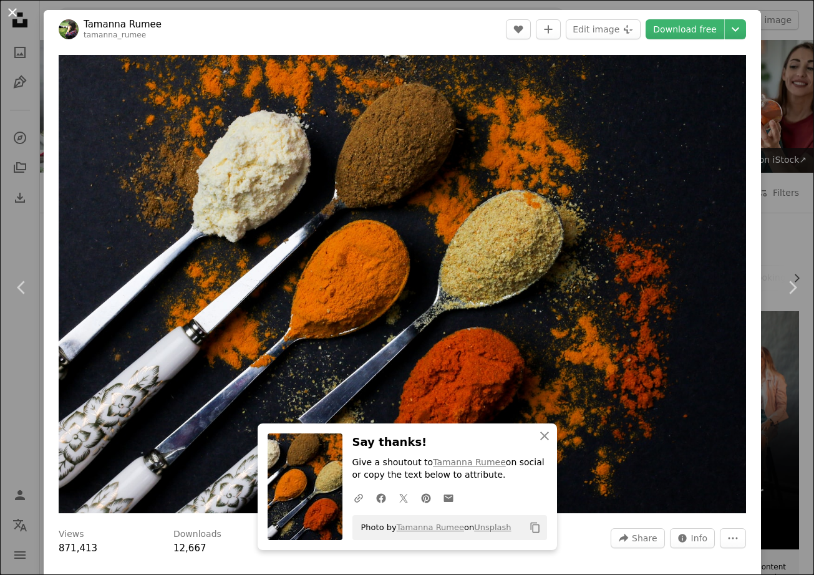
click at [11, 11] on button "An X shape" at bounding box center [12, 12] width 15 height 15
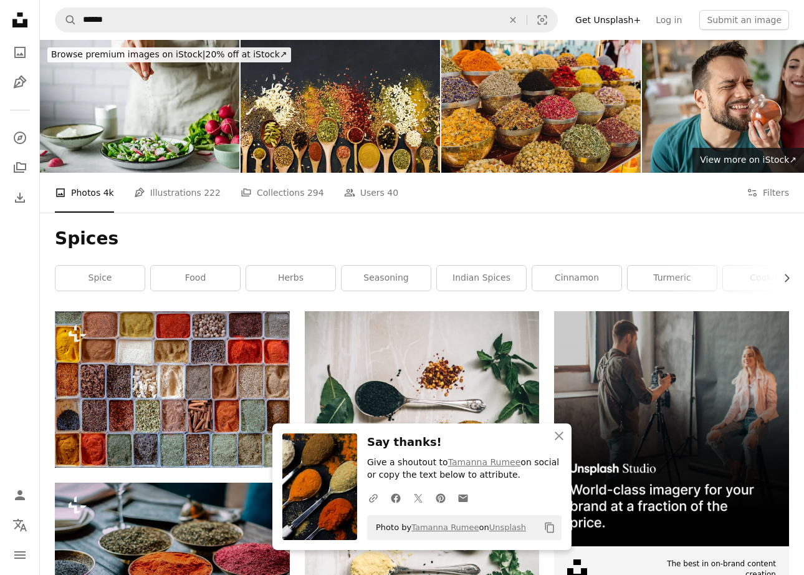
scroll to position [3865, 0]
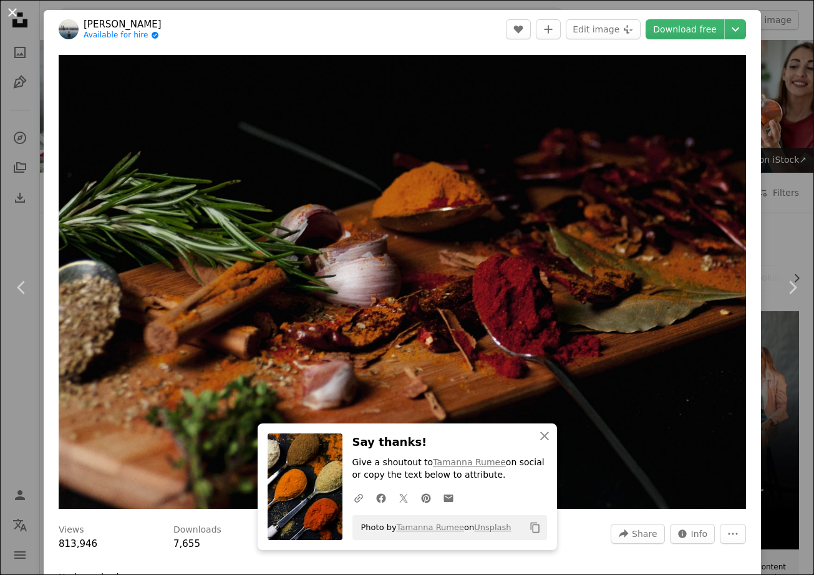
click at [15, 11] on button "An X shape" at bounding box center [12, 12] width 15 height 15
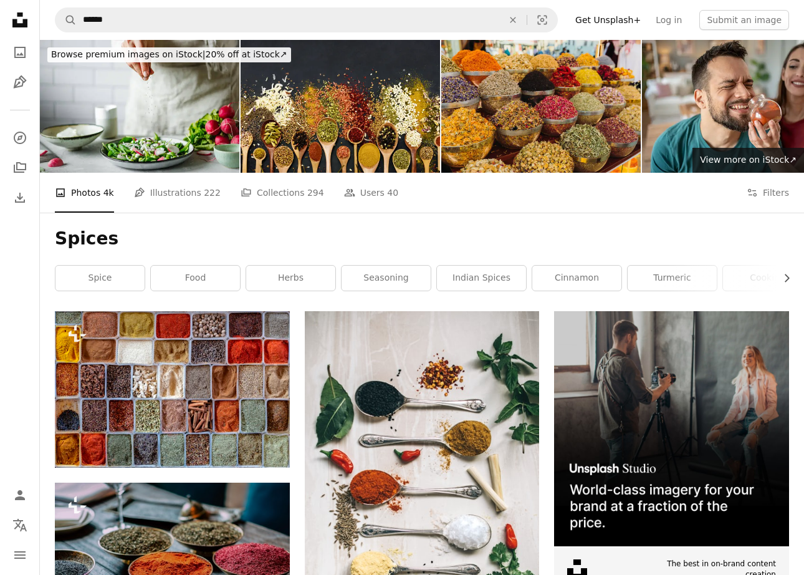
scroll to position [26309, 0]
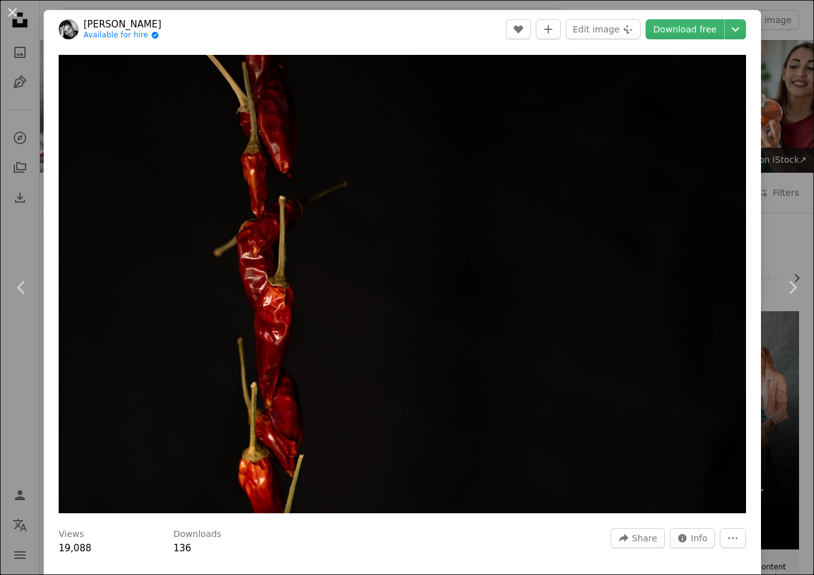
click at [764, 127] on div "An X shape Chevron left Chevron right [PERSON_NAME] Available for hire A checkm…" at bounding box center [407, 287] width 814 height 575
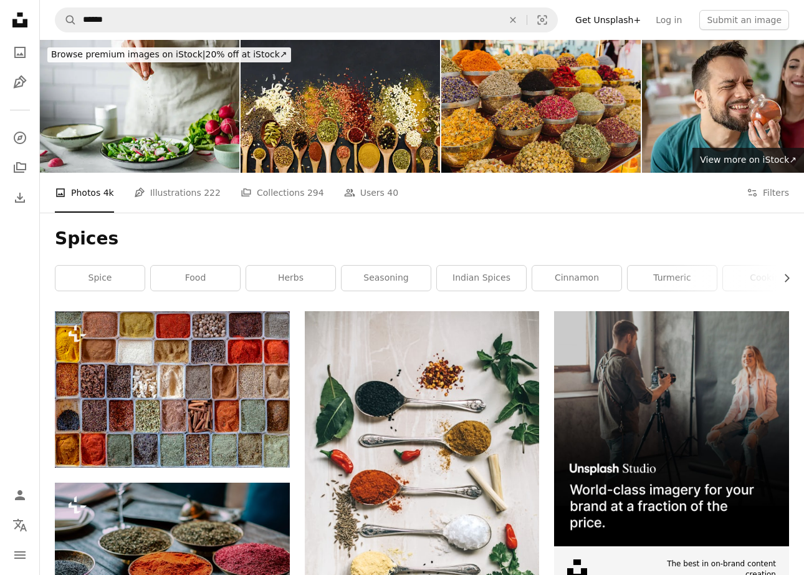
scroll to position [34352, 0]
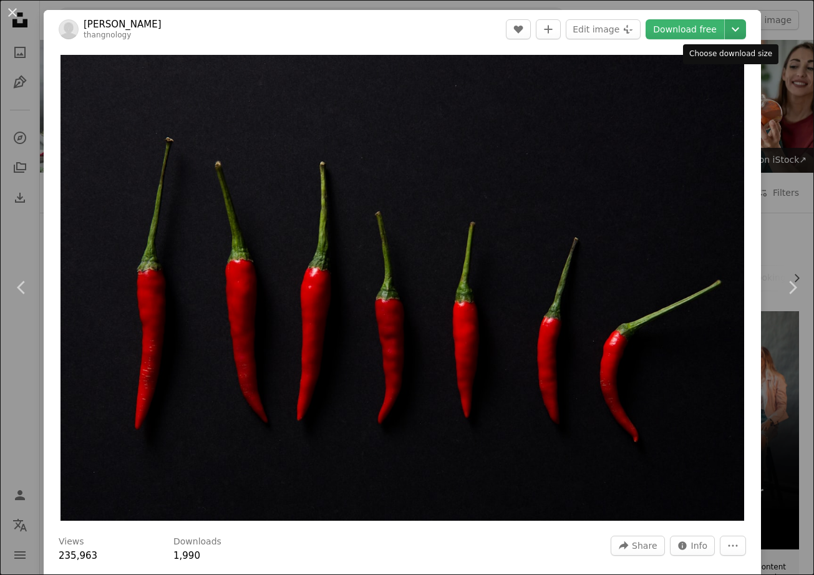
click at [725, 31] on icon "Chevron down" at bounding box center [735, 29] width 20 height 15
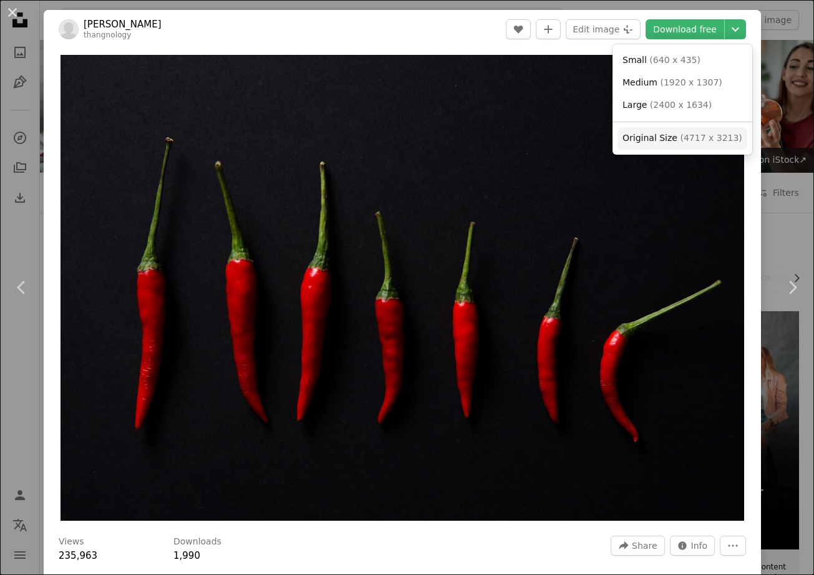
click at [658, 145] on link "Original Size ( 4717 x 3213 )" at bounding box center [682, 138] width 130 height 22
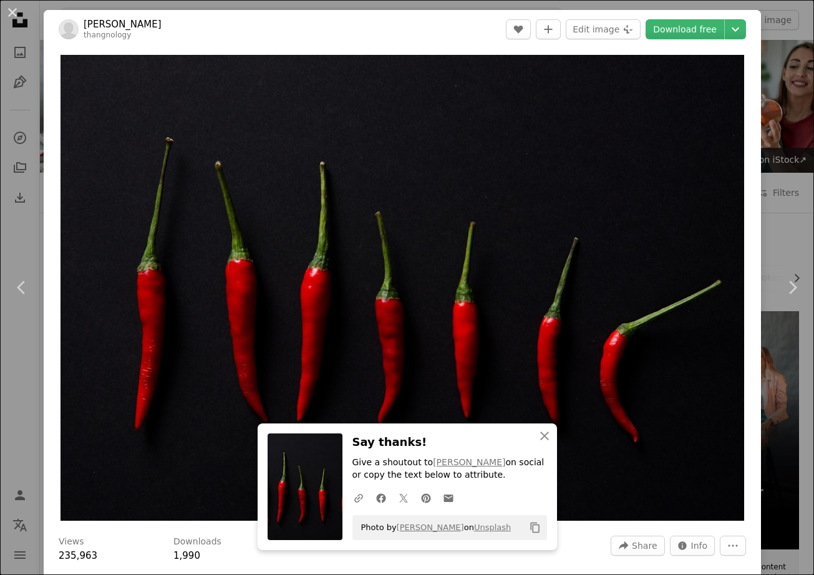
click at [773, 76] on div "An X shape Chevron left Chevron right An X shape Close Say thanks! Give a shout…" at bounding box center [407, 287] width 814 height 575
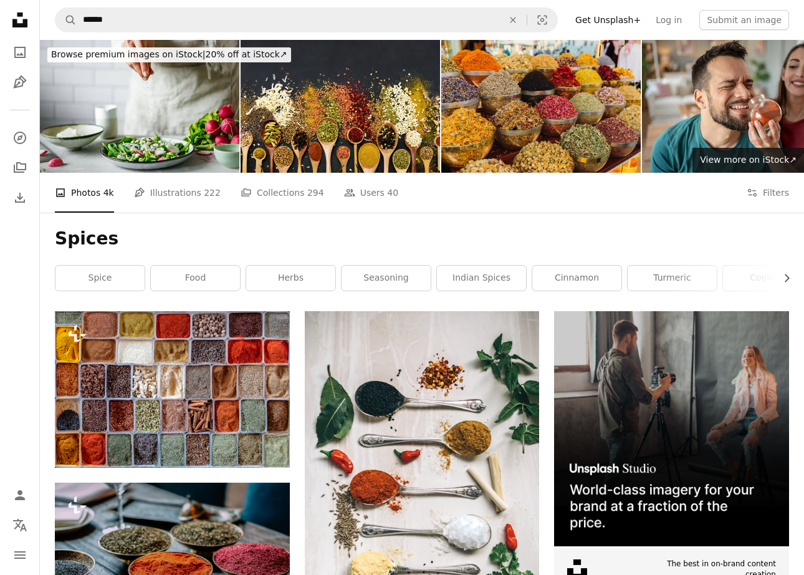
scroll to position [57181, 0]
